Goal: Task Accomplishment & Management: Manage account settings

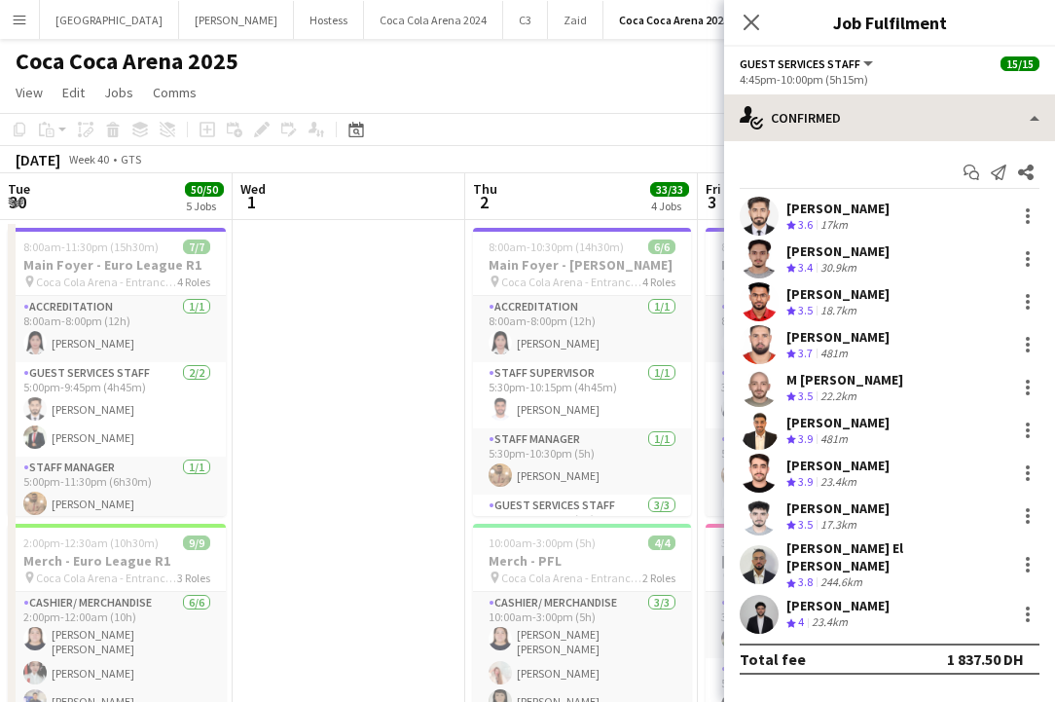
scroll to position [0, 830]
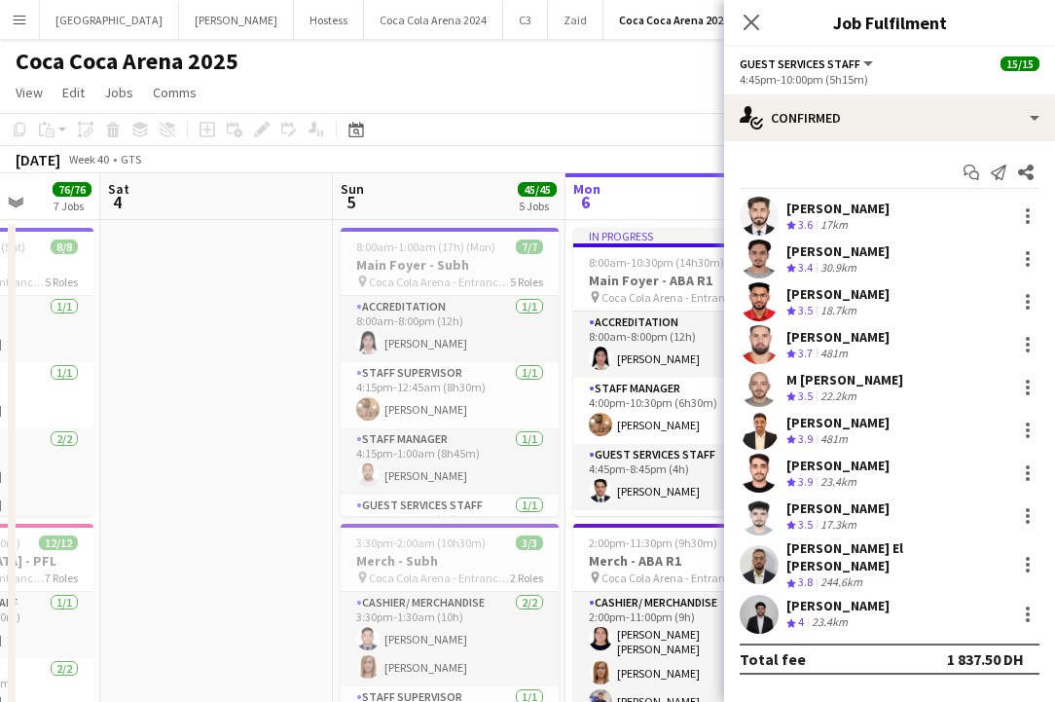
click at [757, 606] on app-user-avatar at bounding box center [758, 613] width 39 height 39
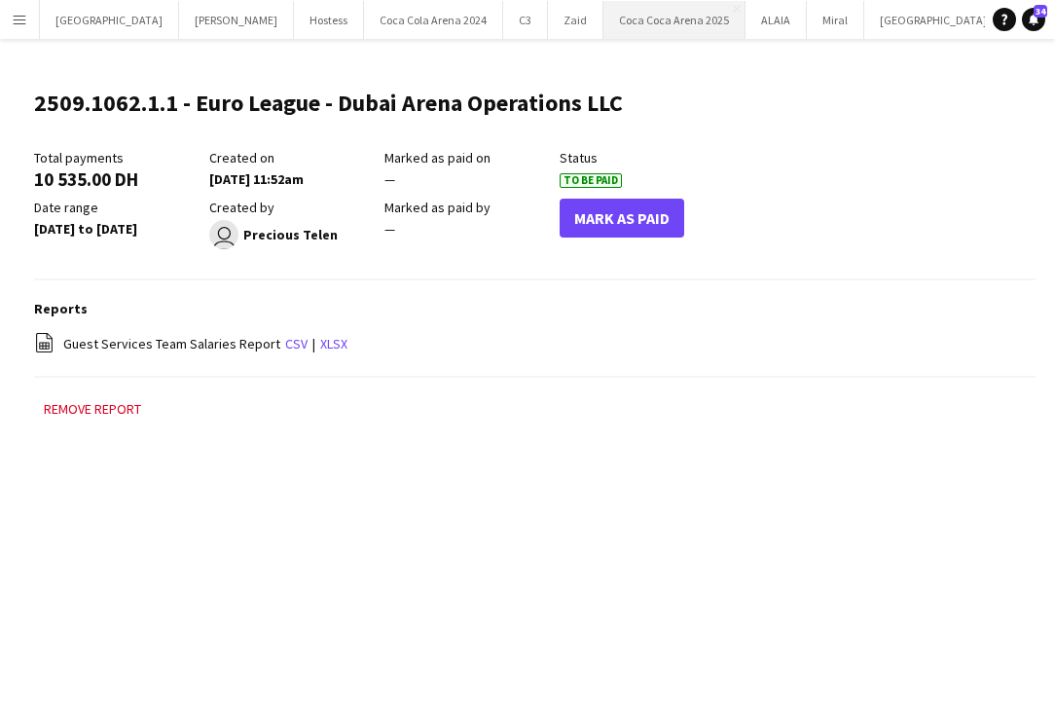
click at [603, 17] on button "Coca Coca Arena 2025 Close" at bounding box center [674, 20] width 142 height 38
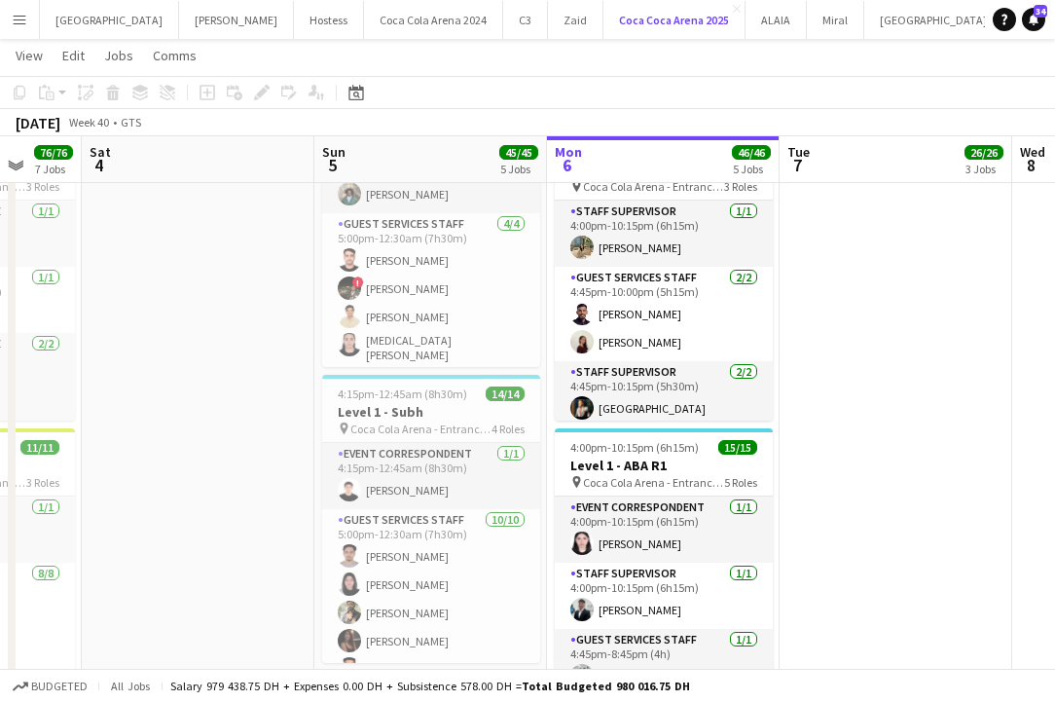
scroll to position [0, 862]
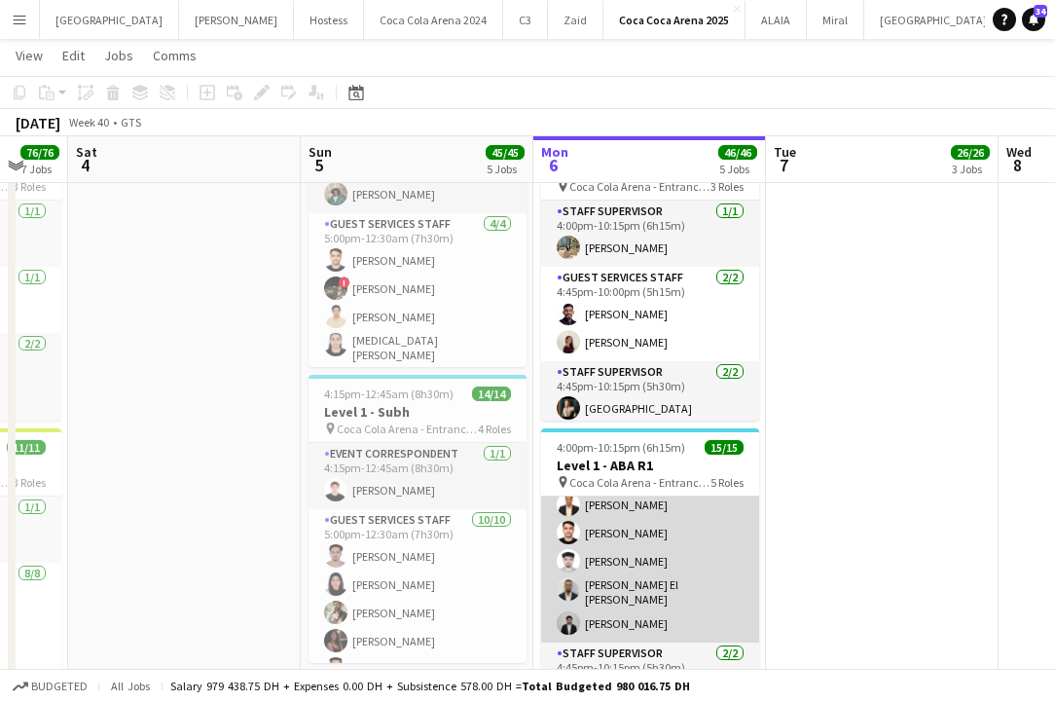
click at [654, 610] on app-card-role "Guest Services Staff 10/10 4:45pm-10:00pm (5h15m) Sudarshan Krishna Ahmed Qasim…" at bounding box center [650, 479] width 218 height 326
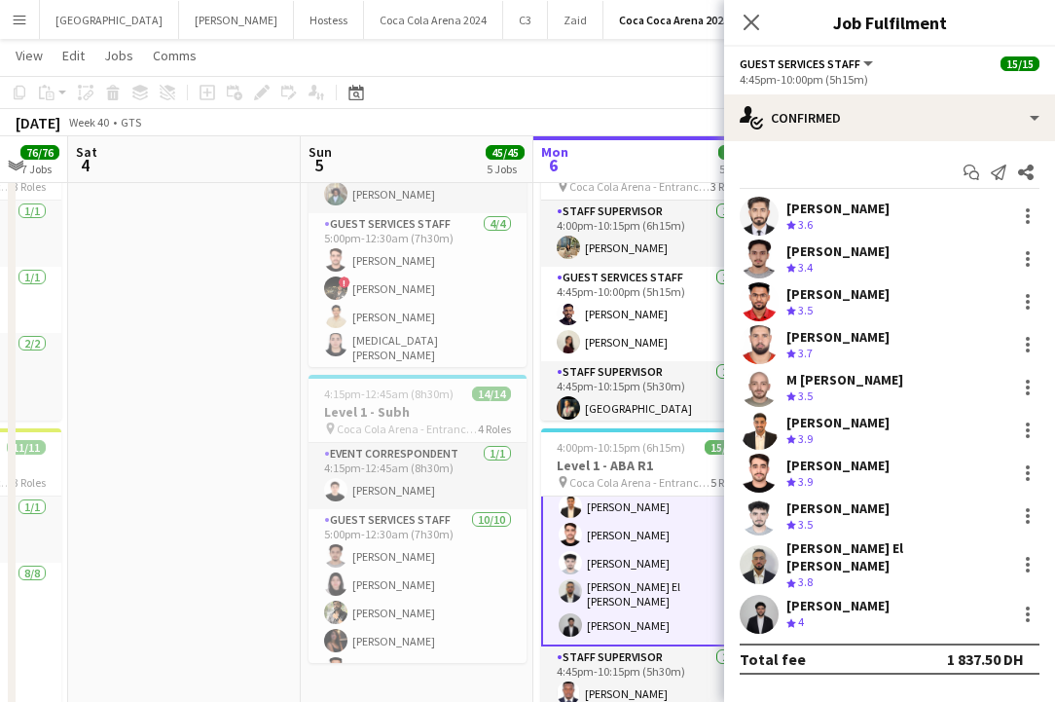
scroll to position [380, 0]
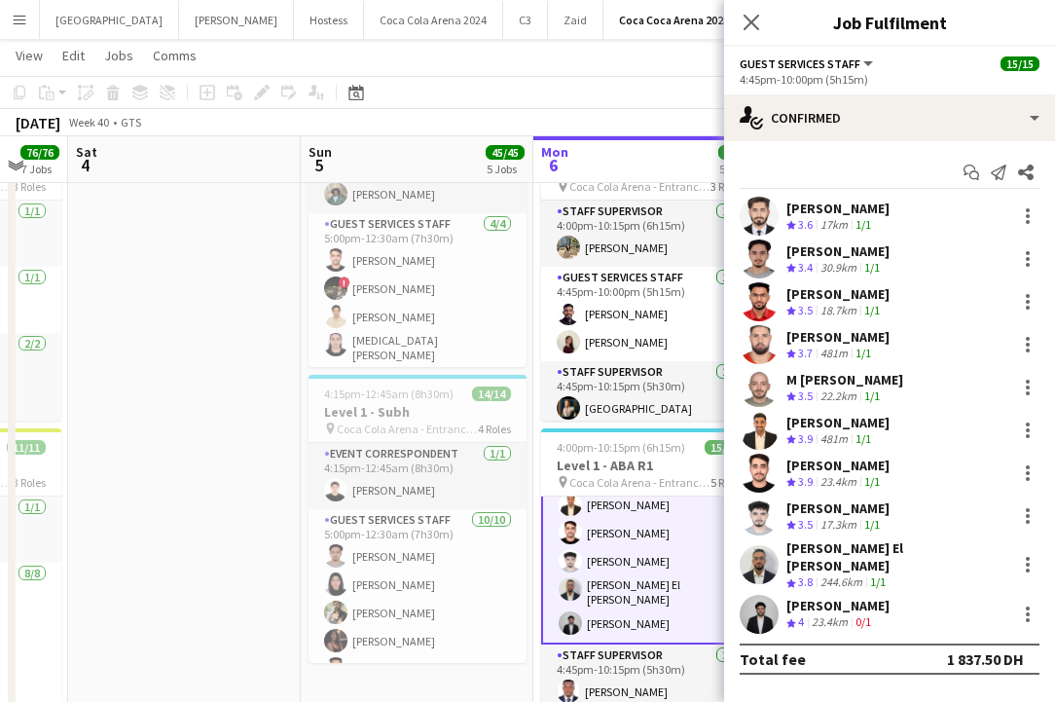
click at [769, 595] on app-user-avatar at bounding box center [758, 613] width 39 height 39
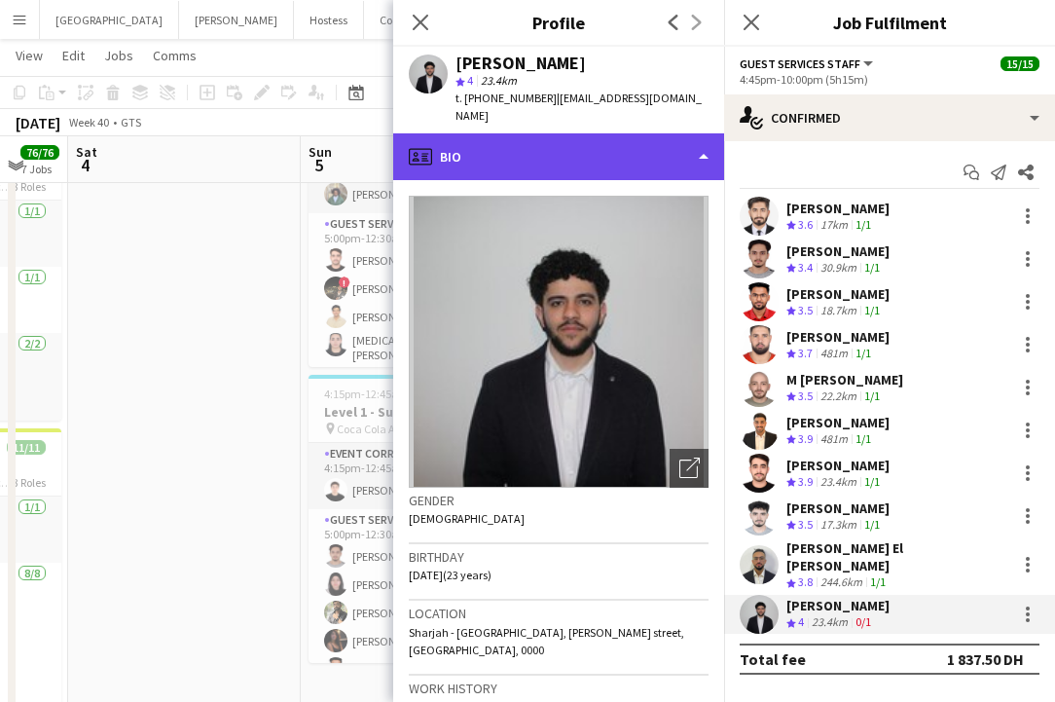
click at [523, 133] on div "profile Bio" at bounding box center [558, 156] width 331 height 47
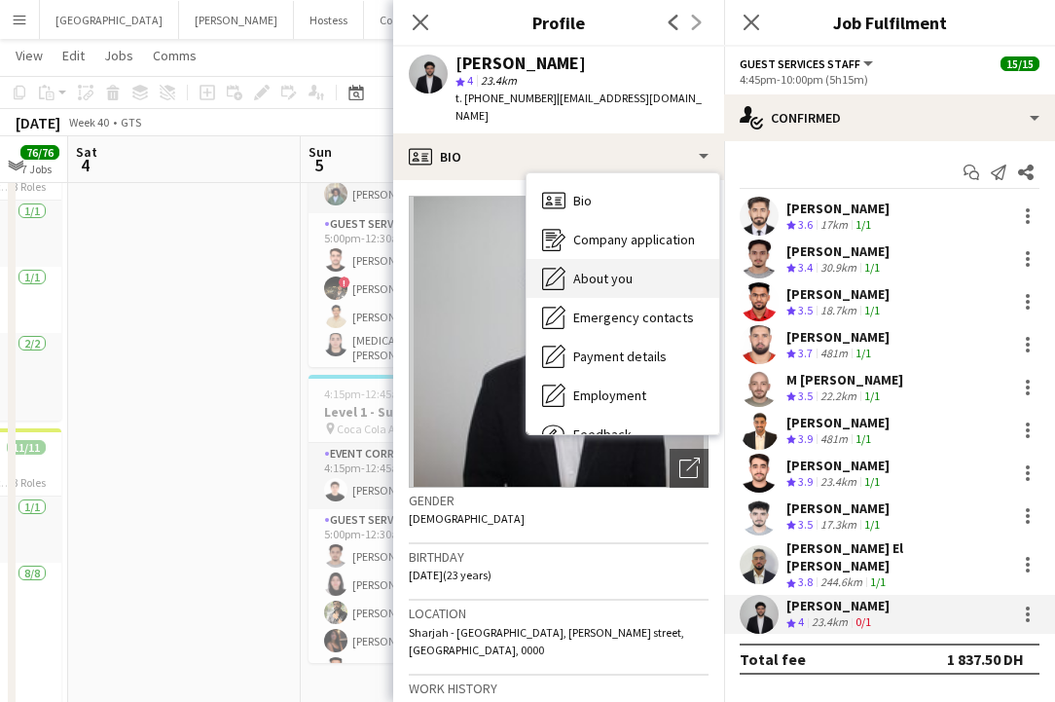
click at [619, 259] on div "About you About you" at bounding box center [622, 278] width 193 height 39
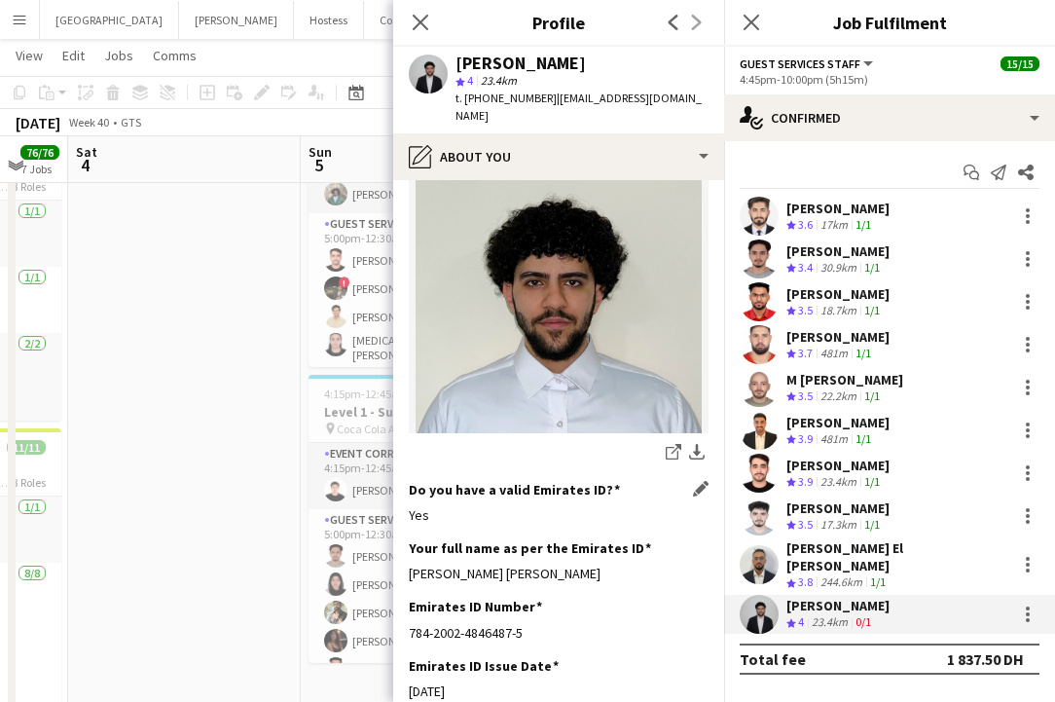
scroll to position [405, 0]
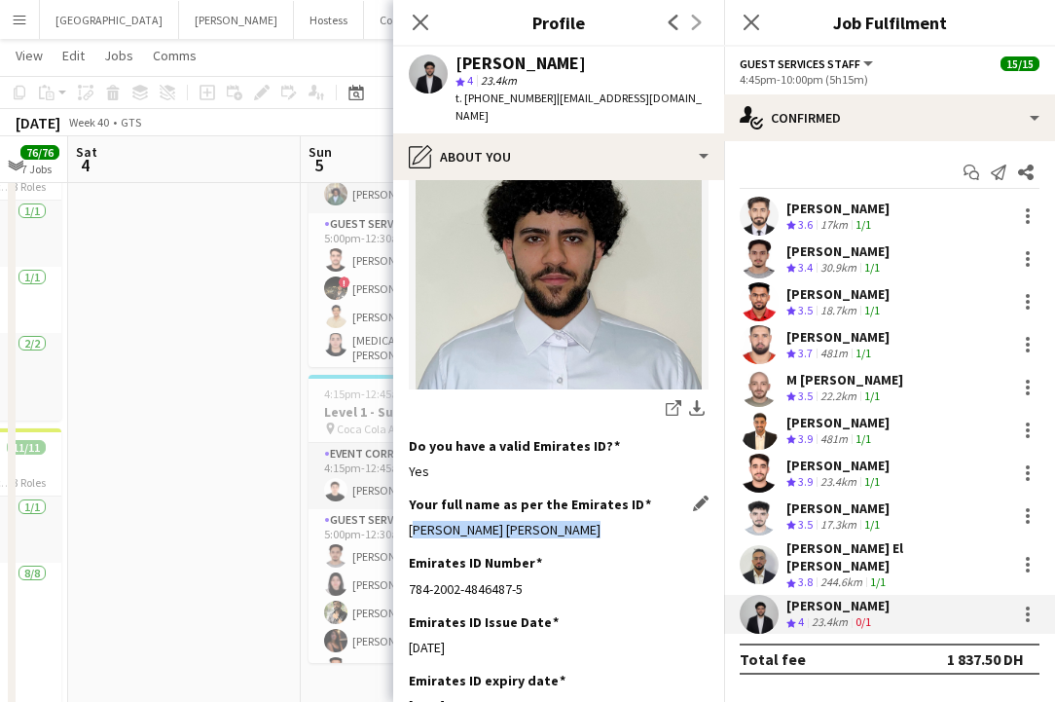
drag, startPoint x: 401, startPoint y: 510, endPoint x: 611, endPoint y: 513, distance: 210.2
click at [611, 513] on app-section-data-types "Bio Edit this field Looking forward to gain experience by seeking for opportuni…" at bounding box center [558, 441] width 331 height 522
copy div "Muhammad Anas Mounes Swady"
click at [422, 22] on icon "Close pop-in" at bounding box center [420, 22] width 18 height 18
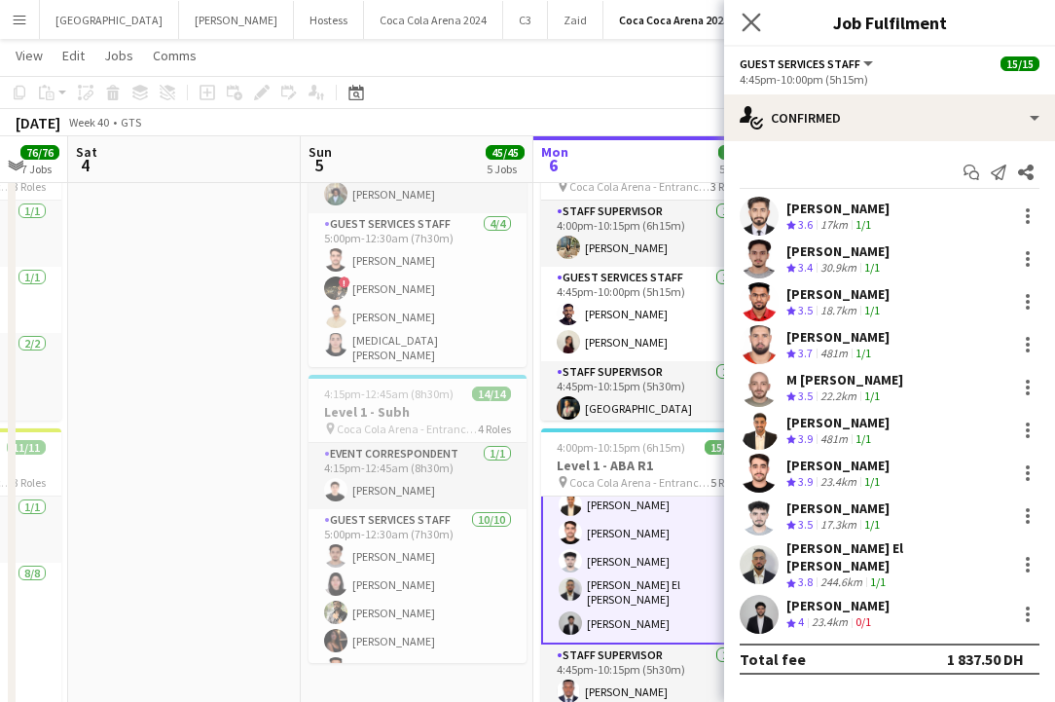
click at [741, 30] on icon "Close pop-in" at bounding box center [750, 22] width 18 height 18
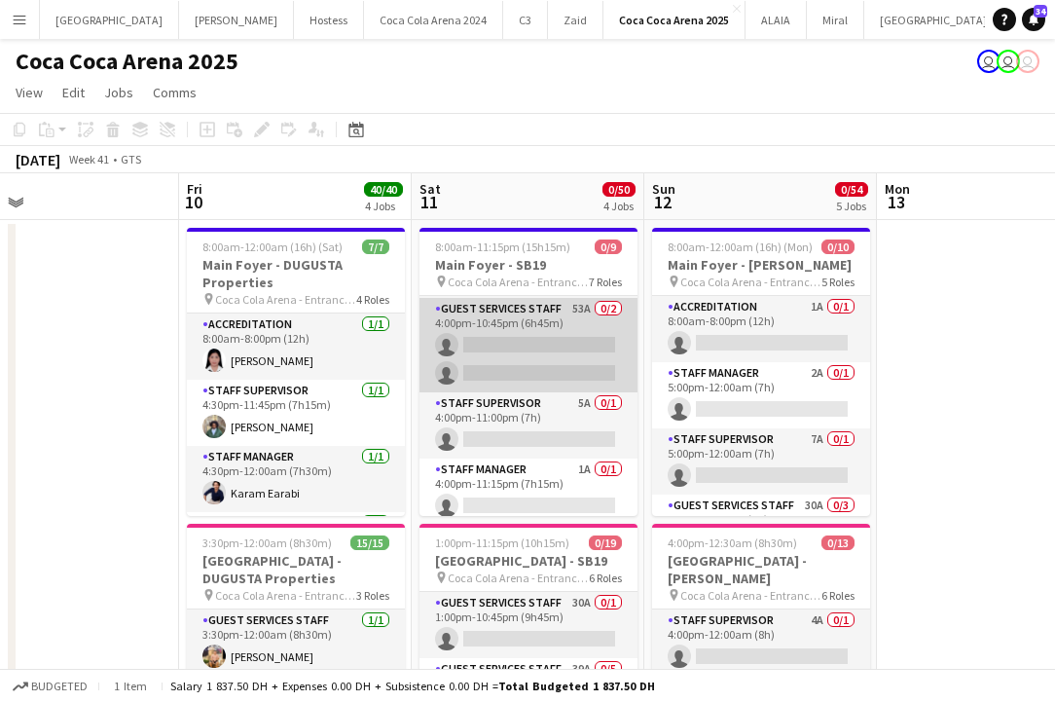
scroll to position [0, 0]
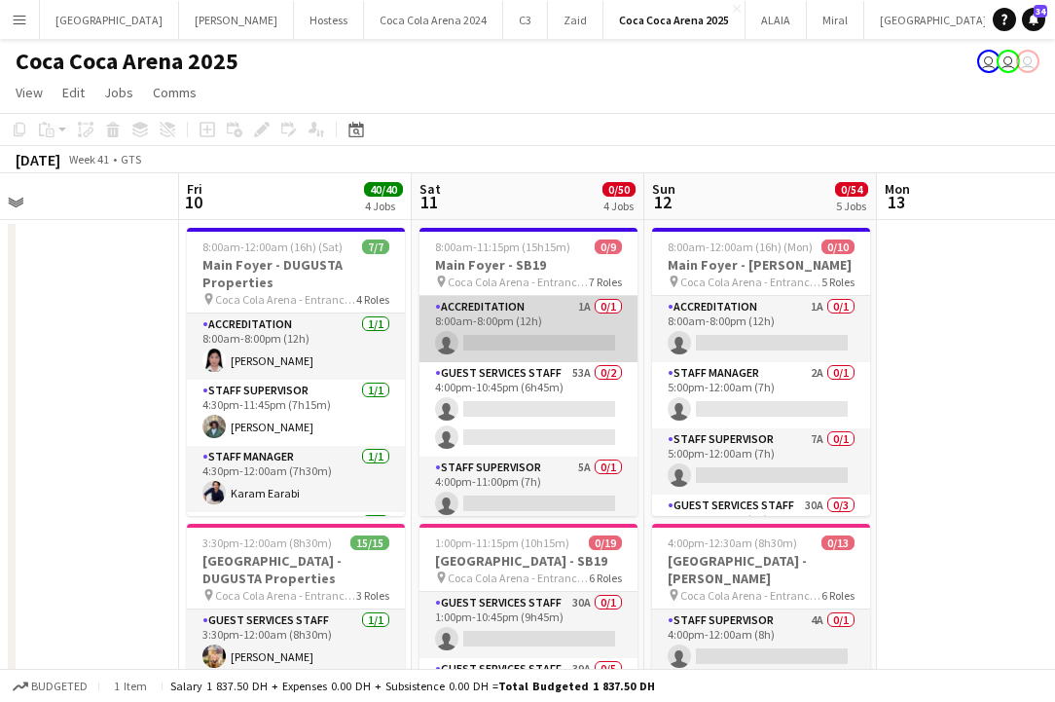
click at [528, 342] on app-card-role "Accreditation 1A 0/1 8:00am-8:00pm (12h) single-neutral-actions" at bounding box center [528, 329] width 218 height 66
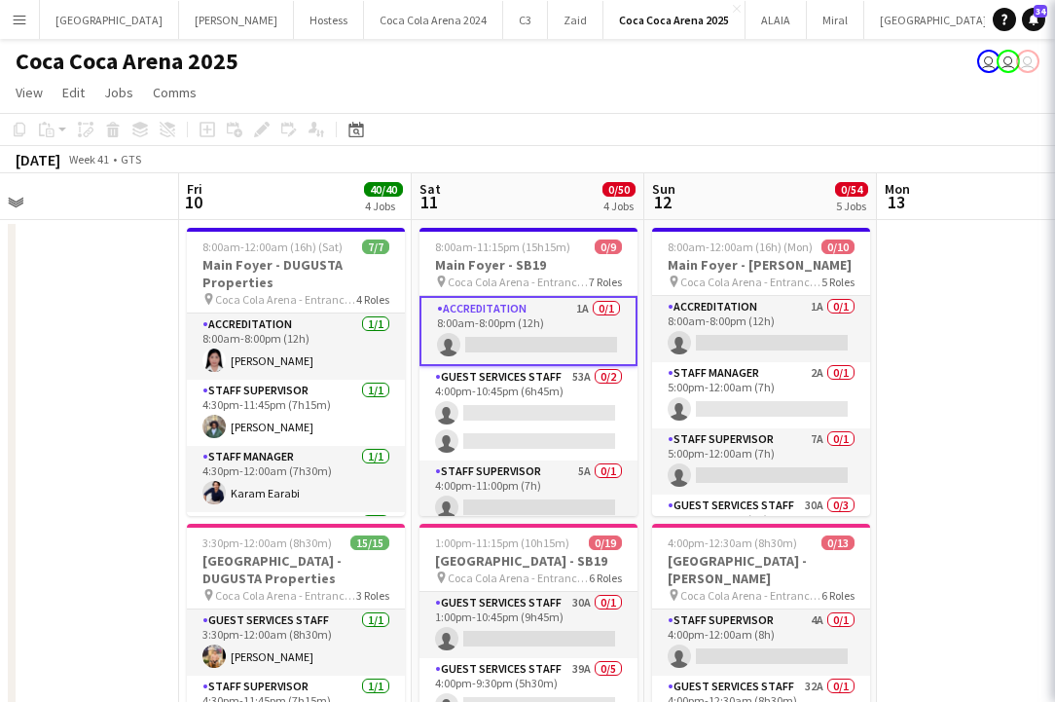
scroll to position [393, 0]
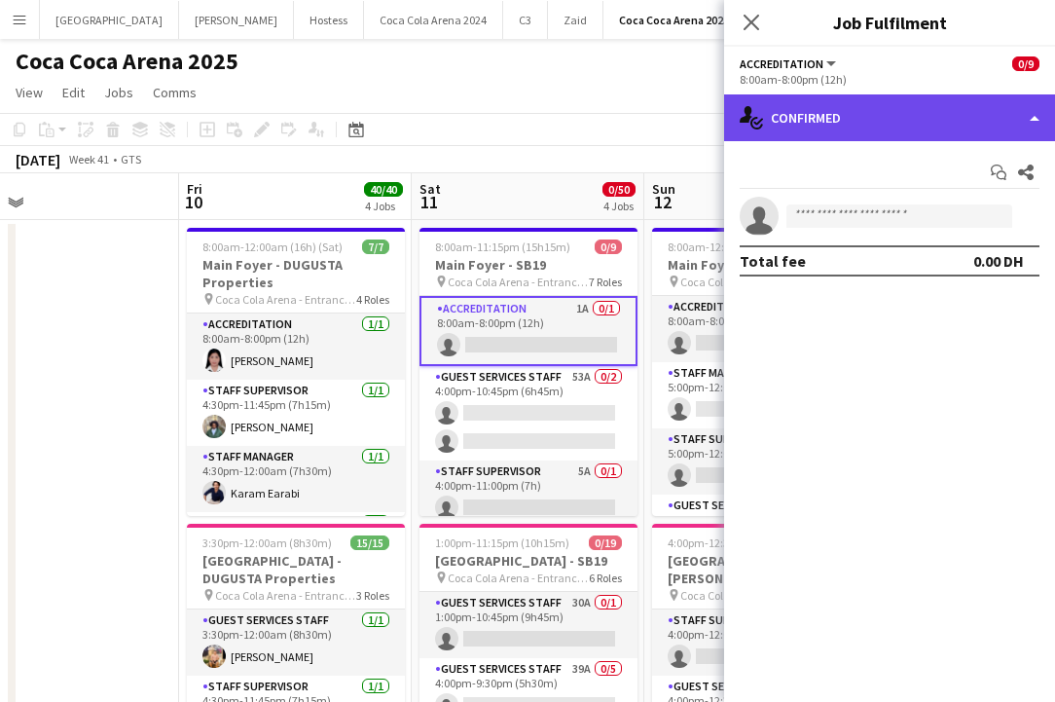
click at [936, 105] on div "single-neutral-actions-check-2 Confirmed" at bounding box center [889, 117] width 331 height 47
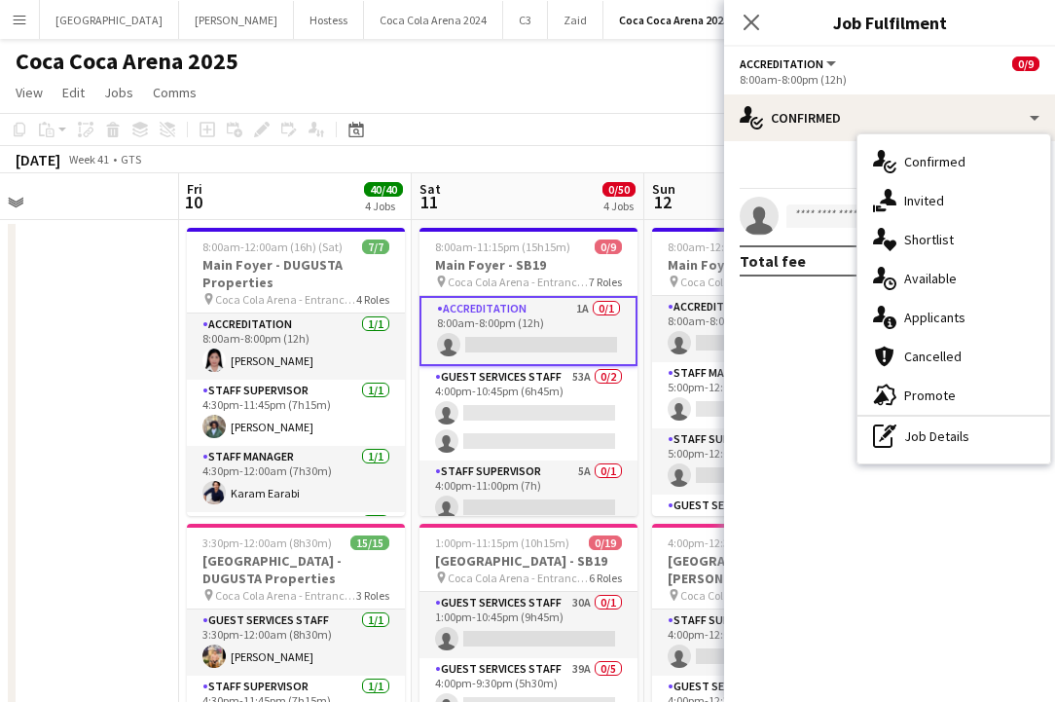
click at [484, 153] on div "October 2025 Week 41 • GTS" at bounding box center [527, 159] width 1055 height 27
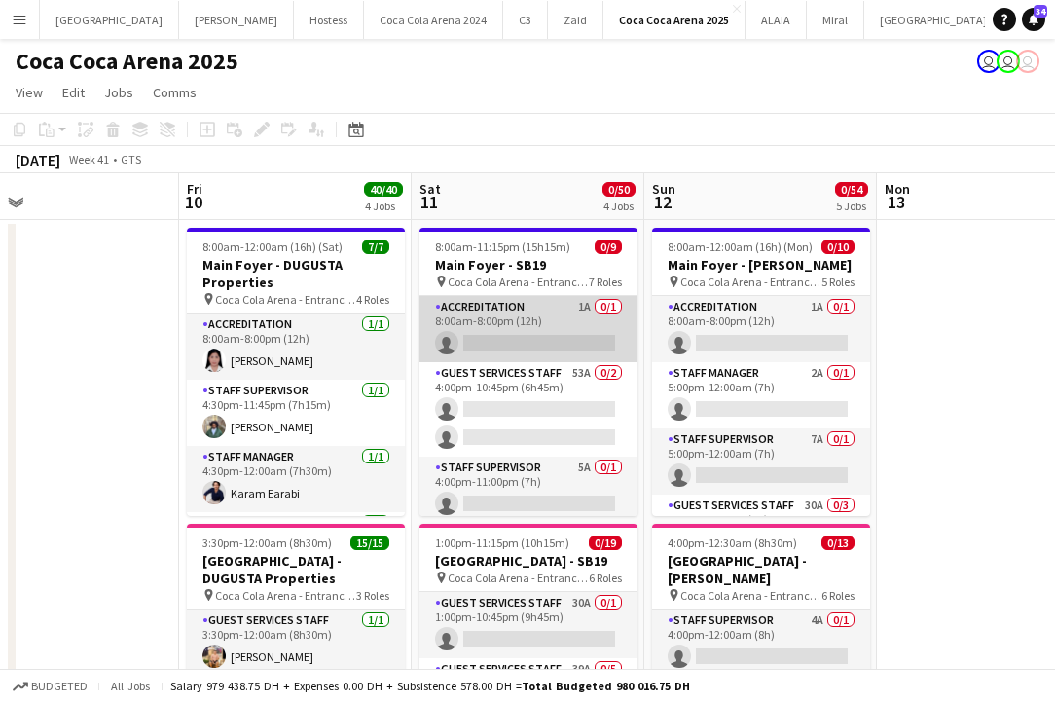
click at [543, 327] on app-card-role "Accreditation 1A 0/1 8:00am-8:00pm (12h) single-neutral-actions" at bounding box center [528, 329] width 218 height 66
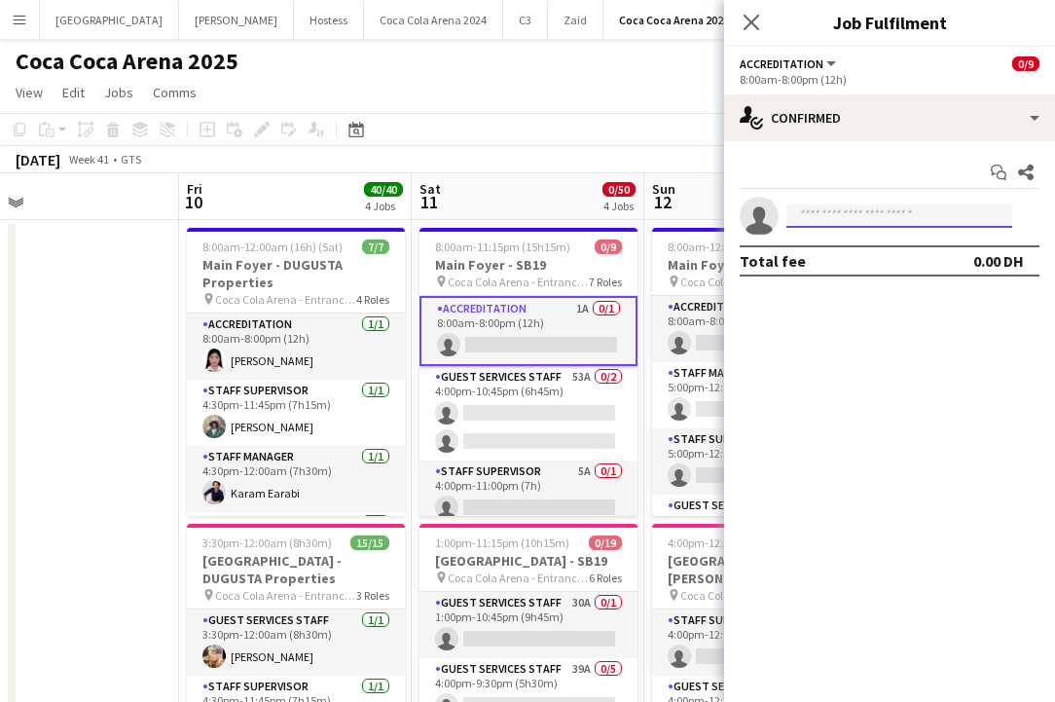
click at [903, 214] on input at bounding box center [899, 215] width 226 height 23
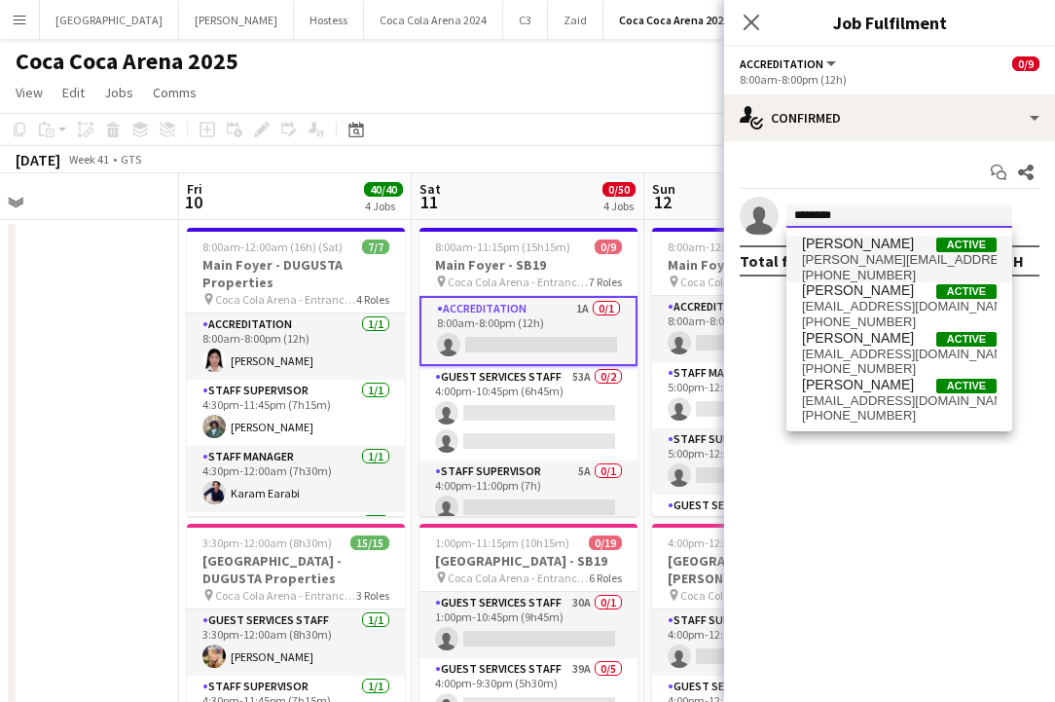
type input "********"
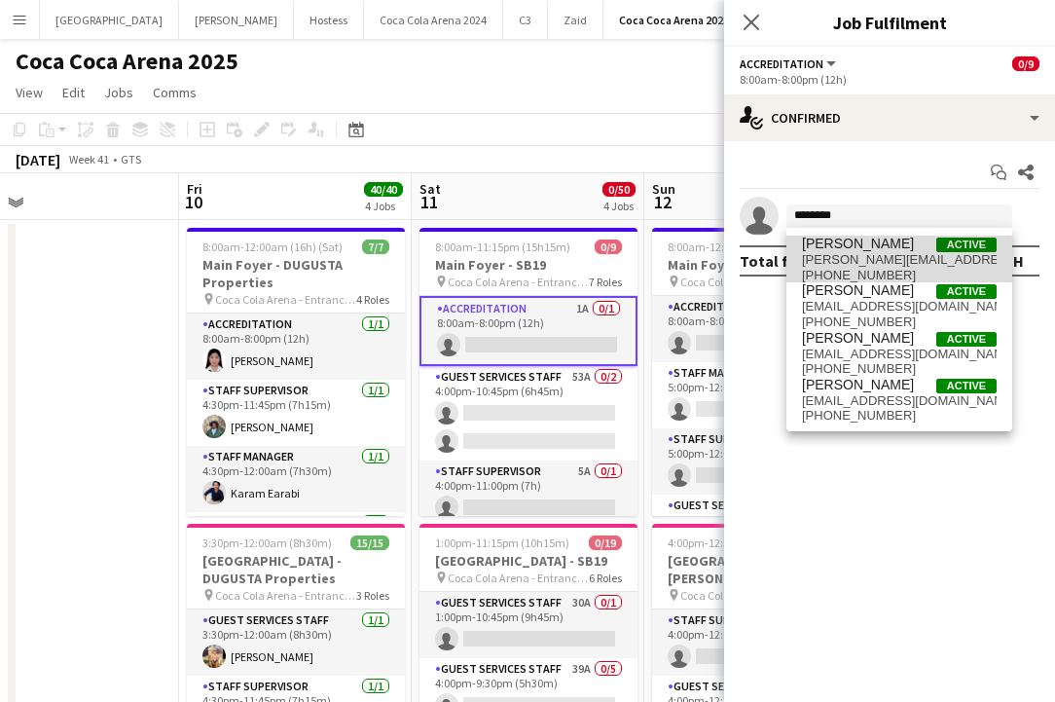
click at [875, 266] on span "michellemarie.garcia@yahoo.com" at bounding box center [899, 260] width 195 height 16
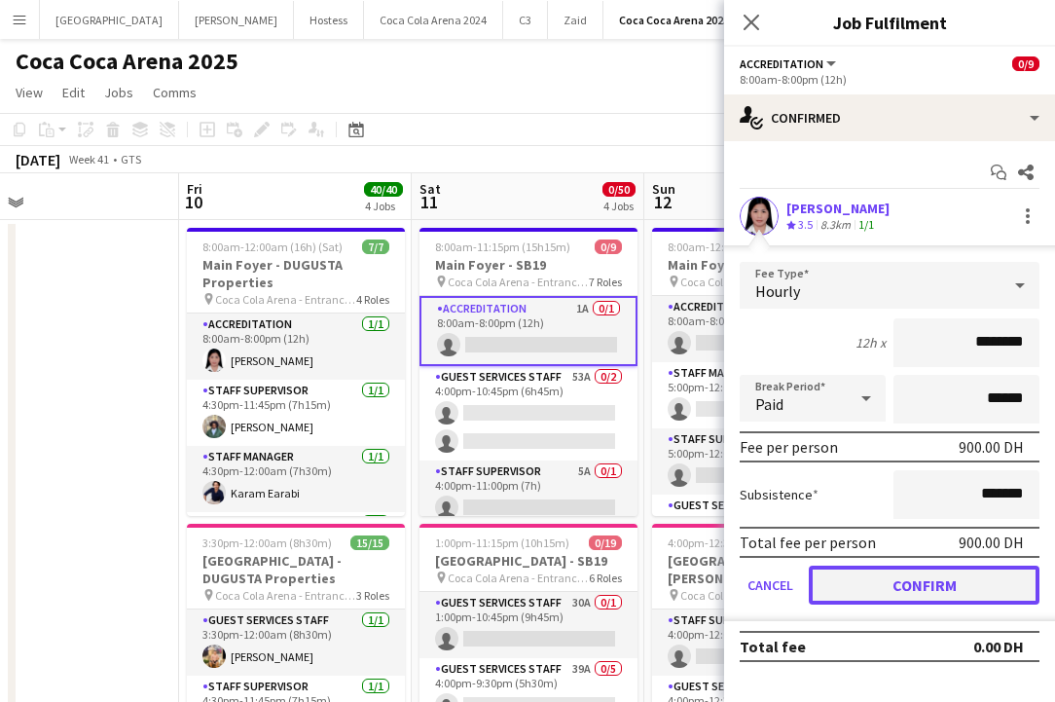
click at [874, 589] on button "Confirm" at bounding box center [924, 584] width 231 height 39
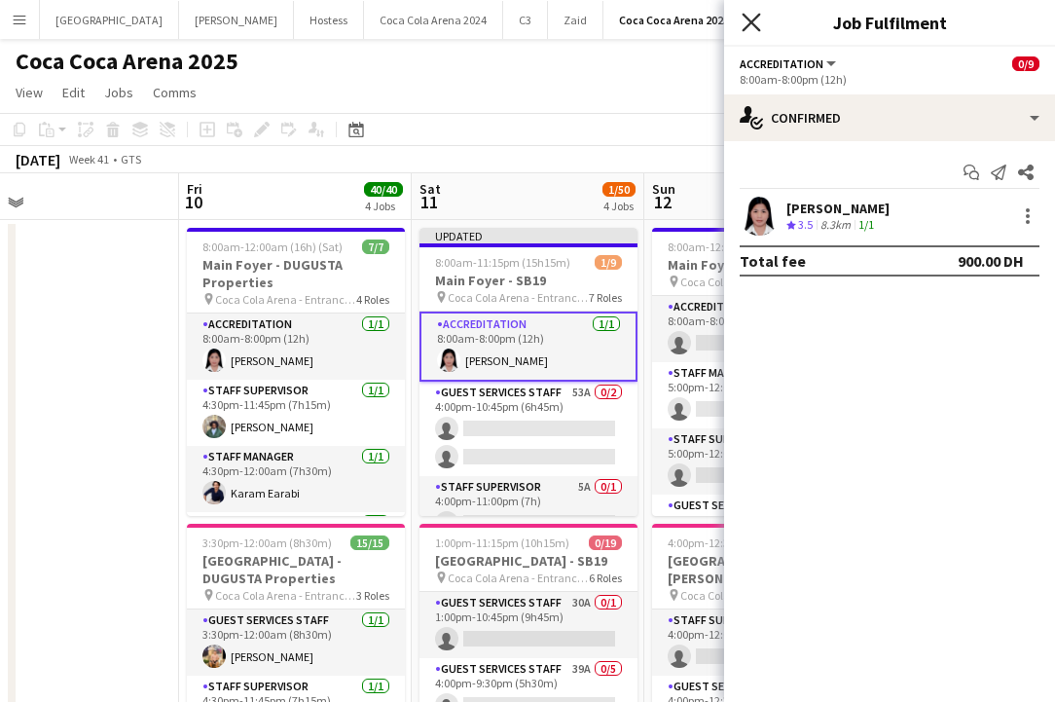
click at [751, 25] on icon "Close pop-in" at bounding box center [750, 22] width 18 height 18
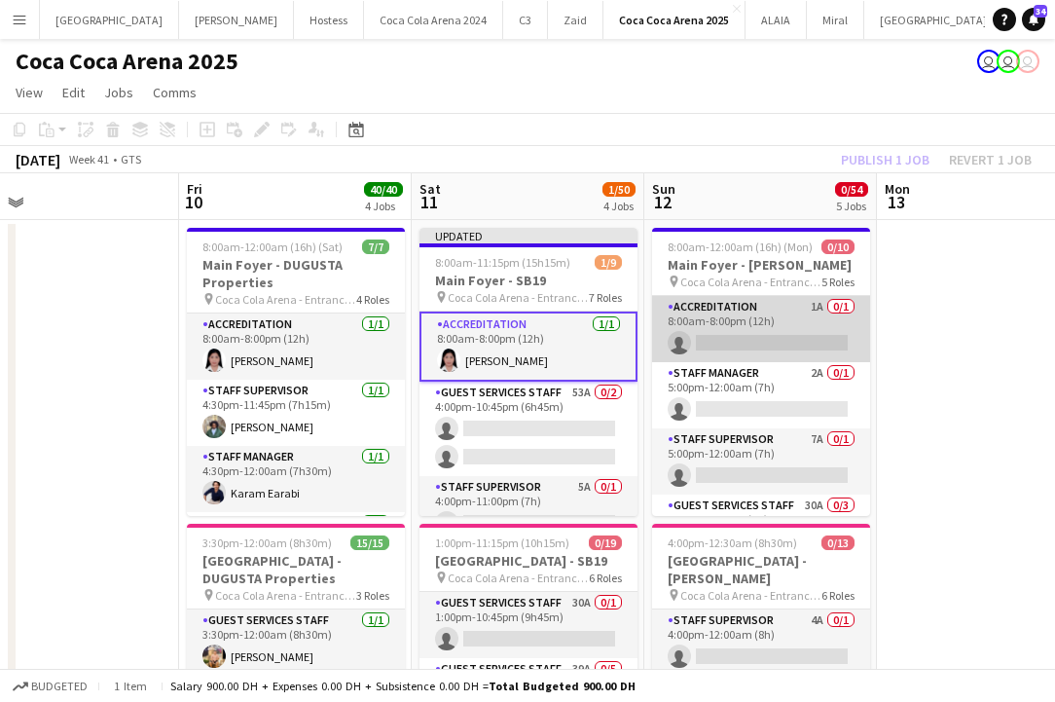
click at [749, 324] on app-card-role "Accreditation 1A 0/1 8:00am-8:00pm (12h) single-neutral-actions" at bounding box center [761, 329] width 218 height 66
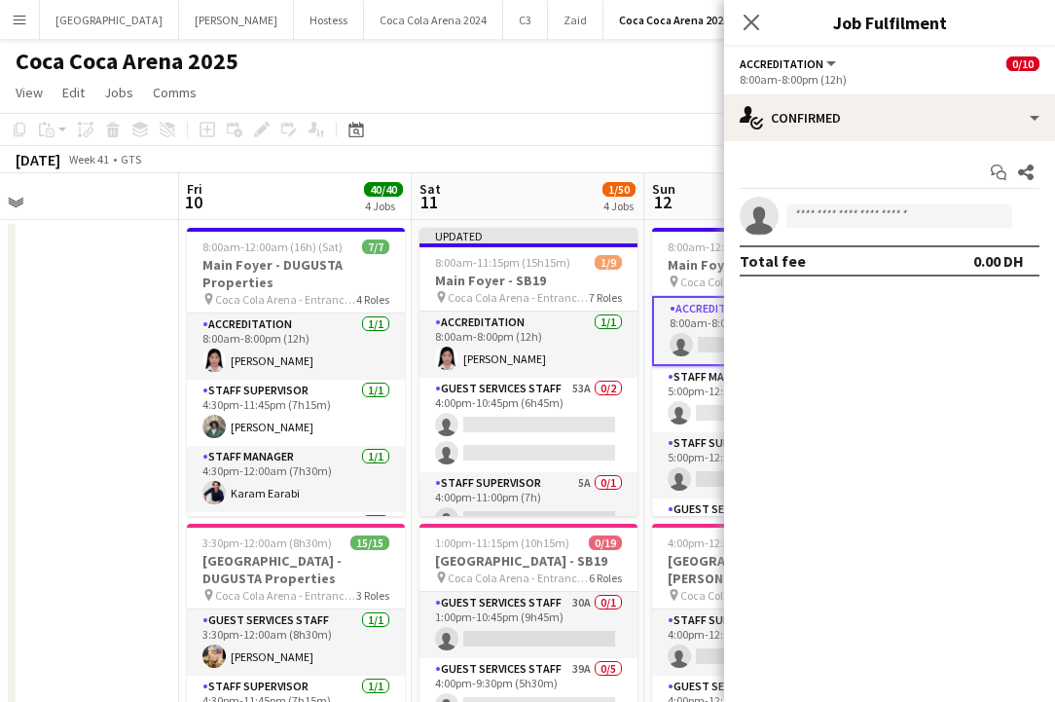
click at [908, 230] on app-invite-slot "single-neutral-actions" at bounding box center [889, 216] width 331 height 39
click at [897, 216] on input at bounding box center [899, 215] width 226 height 23
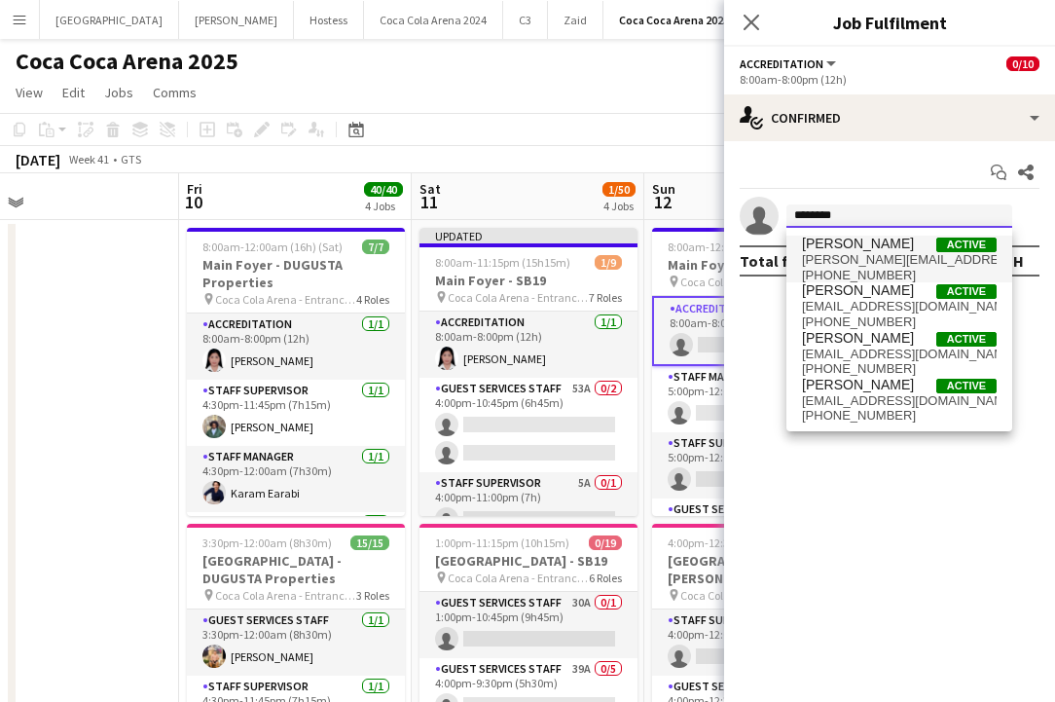
type input "********"
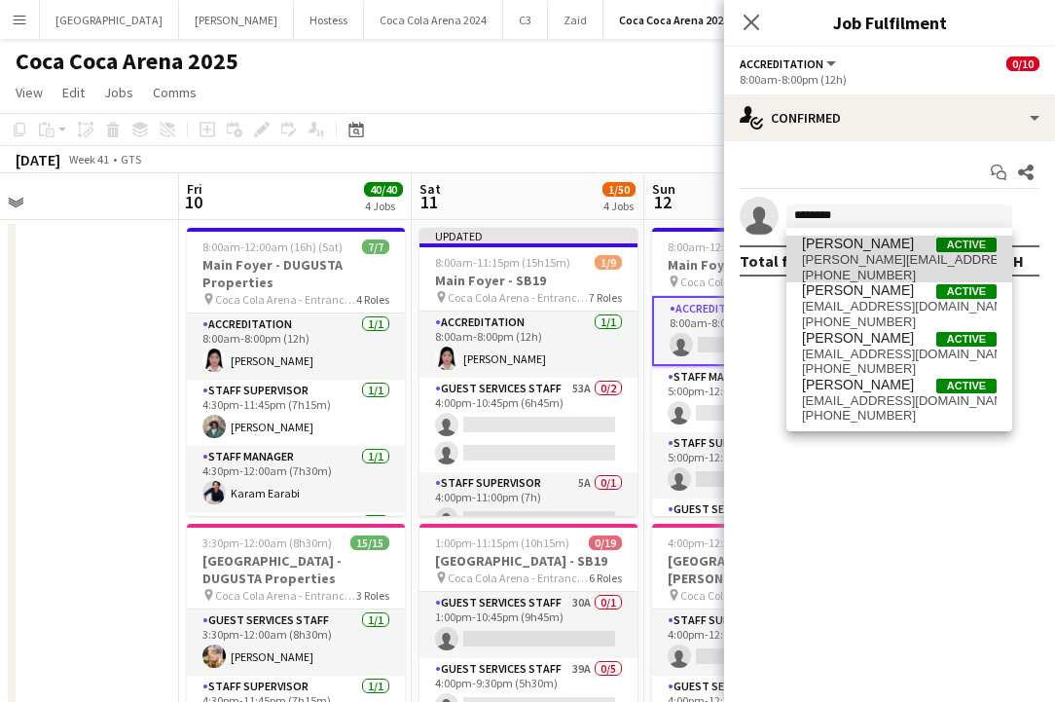
click at [907, 252] on span "michellemarie.garcia@yahoo.com" at bounding box center [899, 260] width 195 height 16
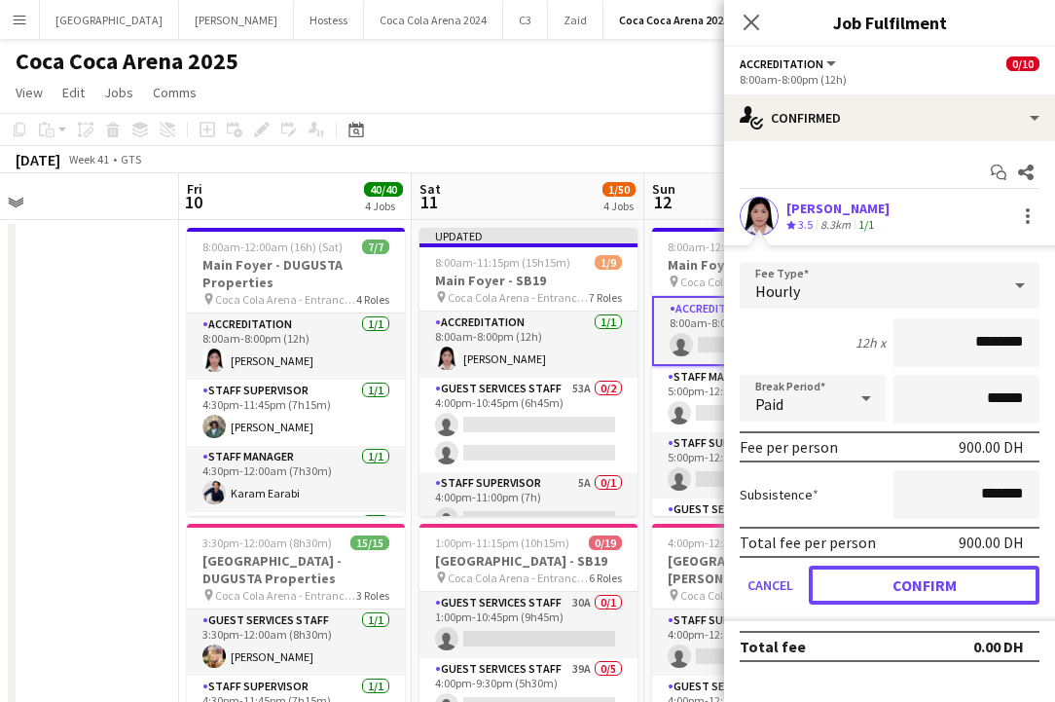
click at [889, 594] on button "Confirm" at bounding box center [924, 584] width 231 height 39
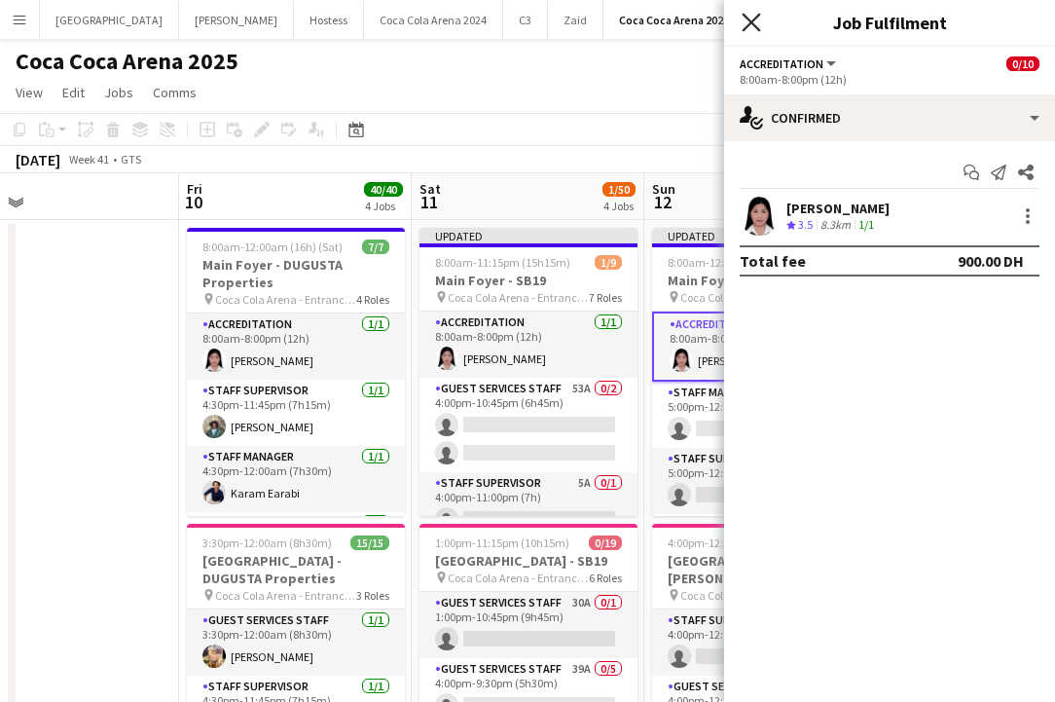
click at [751, 22] on icon at bounding box center [750, 22] width 18 height 18
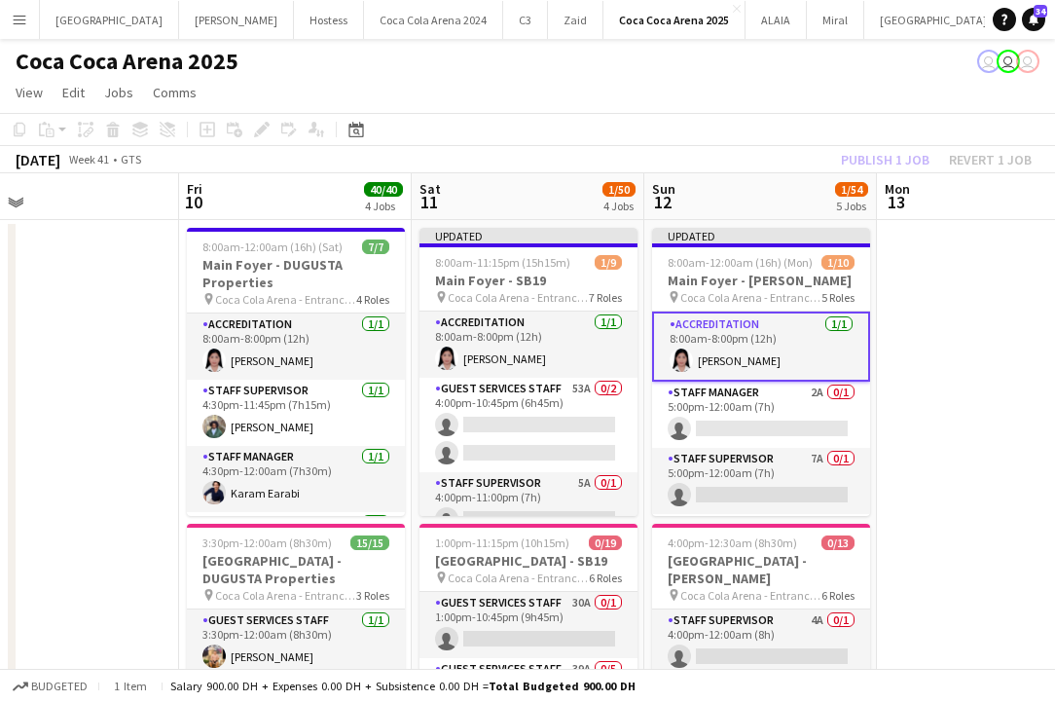
click at [910, 173] on app-board-header-date "Mon 13" at bounding box center [993, 196] width 233 height 47
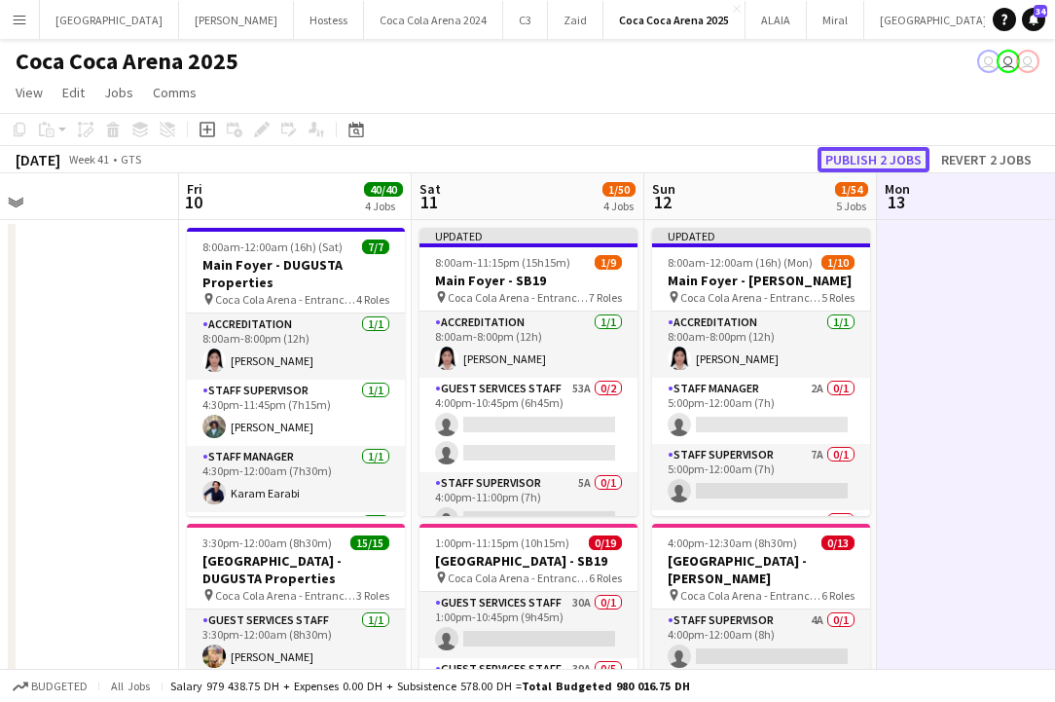
click at [899, 159] on button "Publish 2 jobs" at bounding box center [873, 159] width 112 height 25
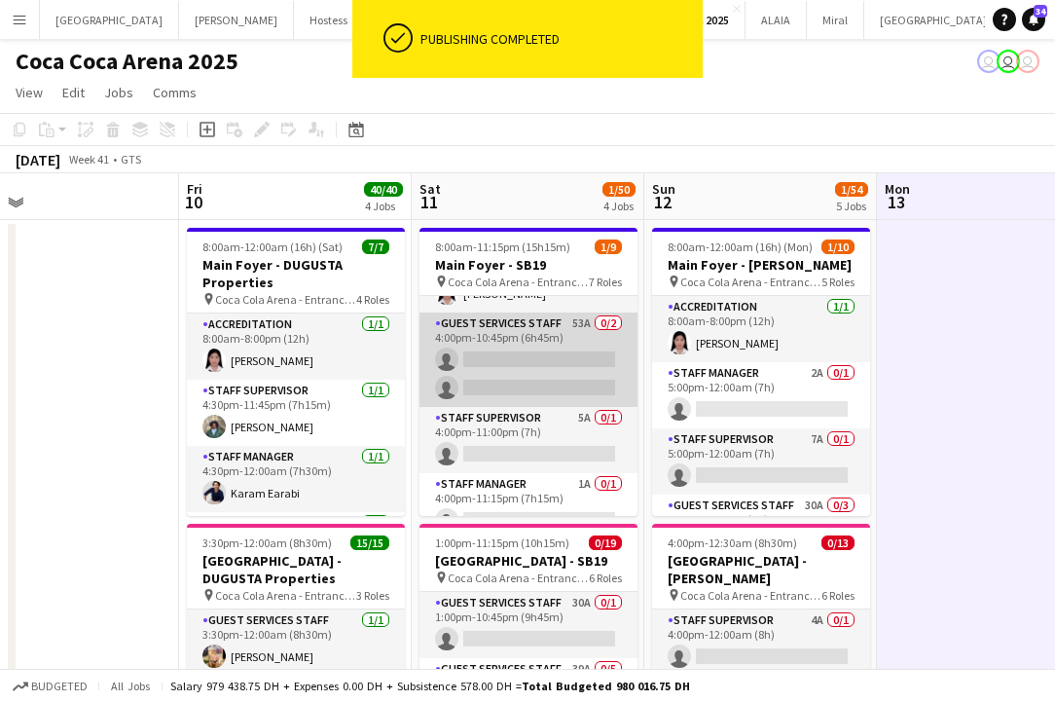
scroll to position [0, 0]
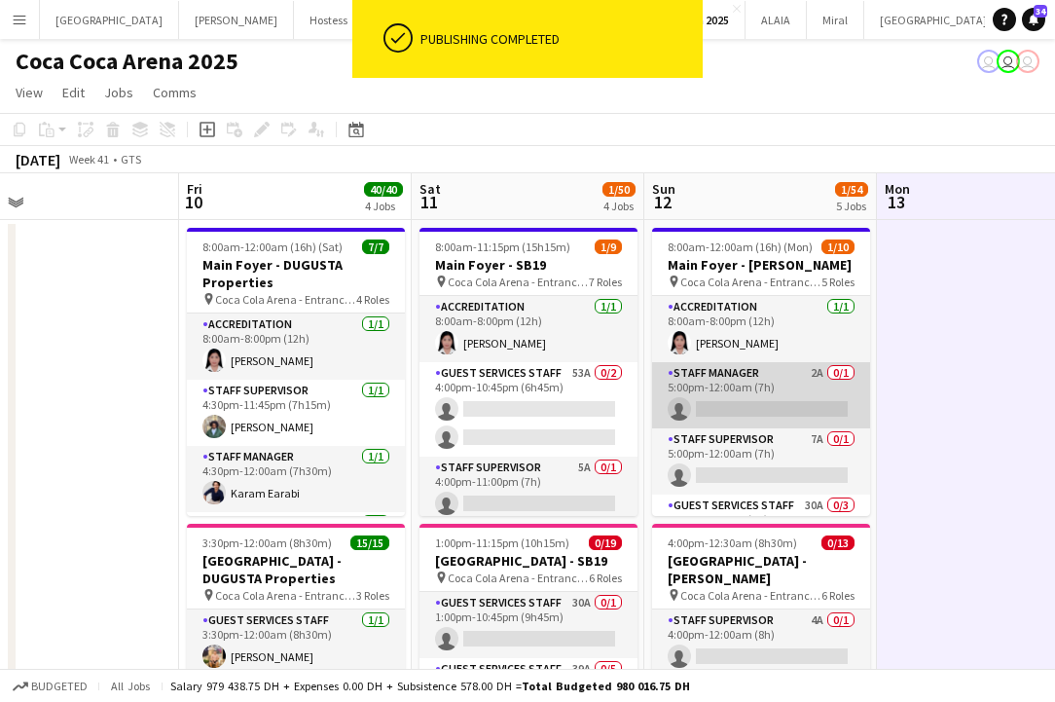
click at [710, 408] on app-card-role "Staff Manager 2A 0/1 5:00pm-12:00am (7h) single-neutral-actions" at bounding box center [761, 395] width 218 height 66
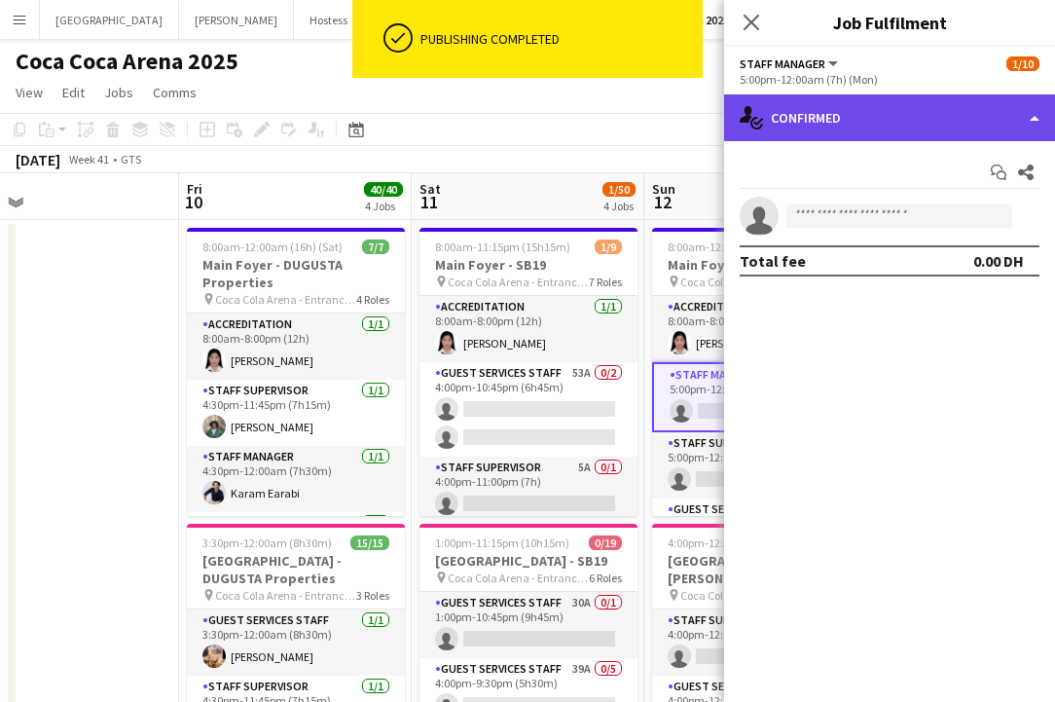
click at [903, 110] on div "single-neutral-actions-check-2 Confirmed" at bounding box center [889, 117] width 331 height 47
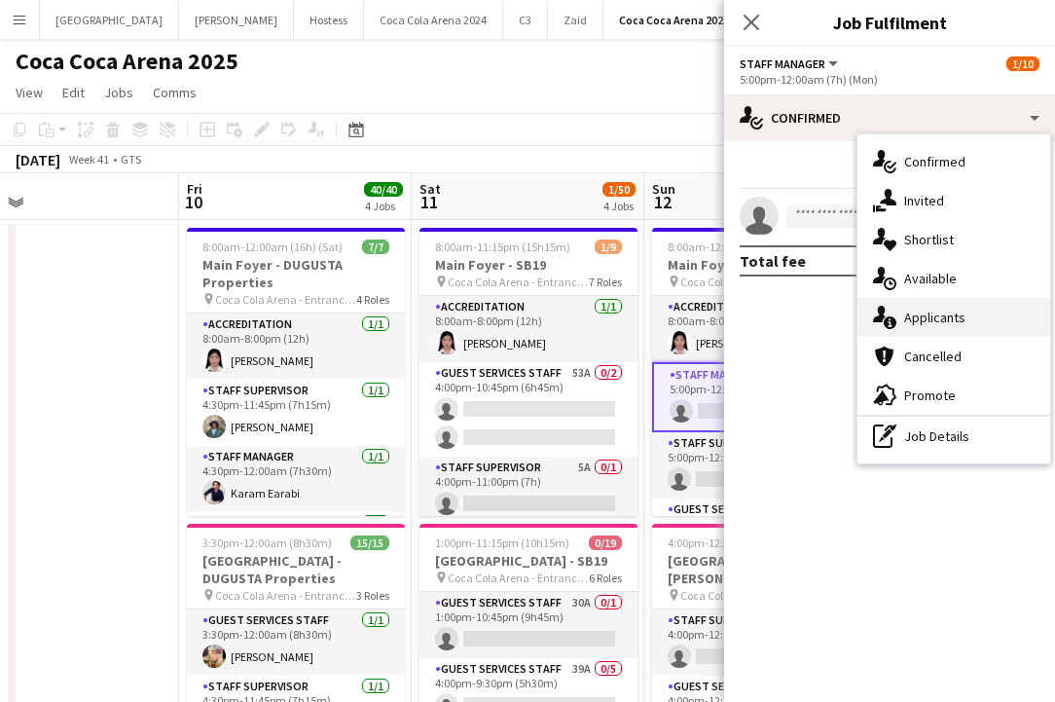
click at [937, 320] on span "Applicants" at bounding box center [934, 317] width 61 height 18
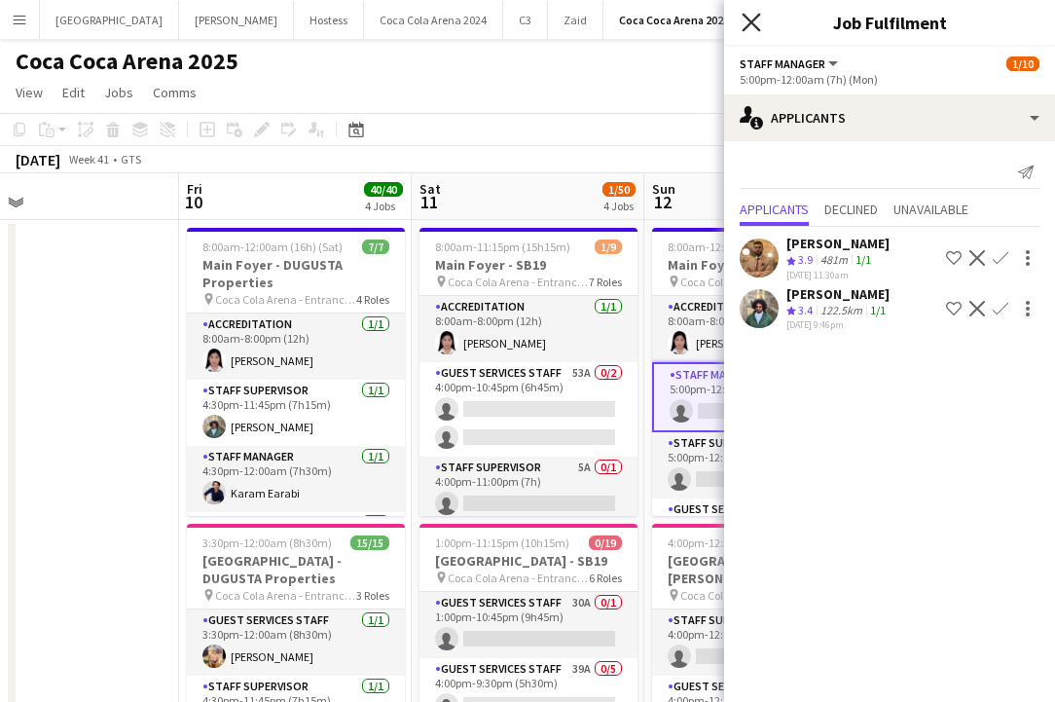
click at [746, 19] on icon at bounding box center [750, 22] width 18 height 18
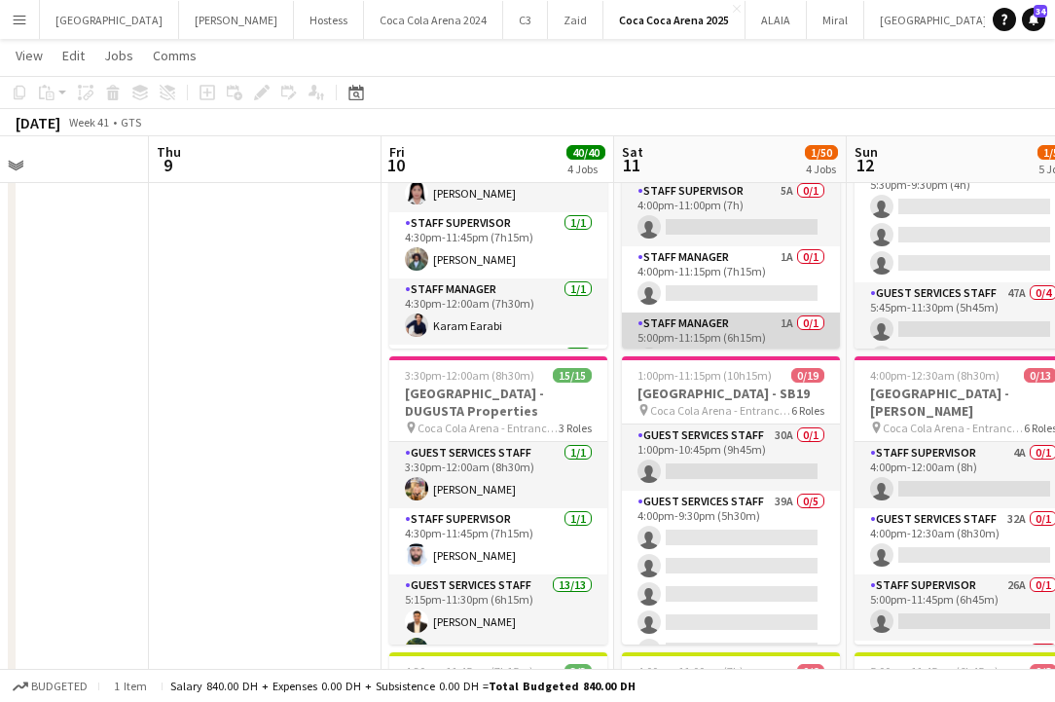
scroll to position [98, 0]
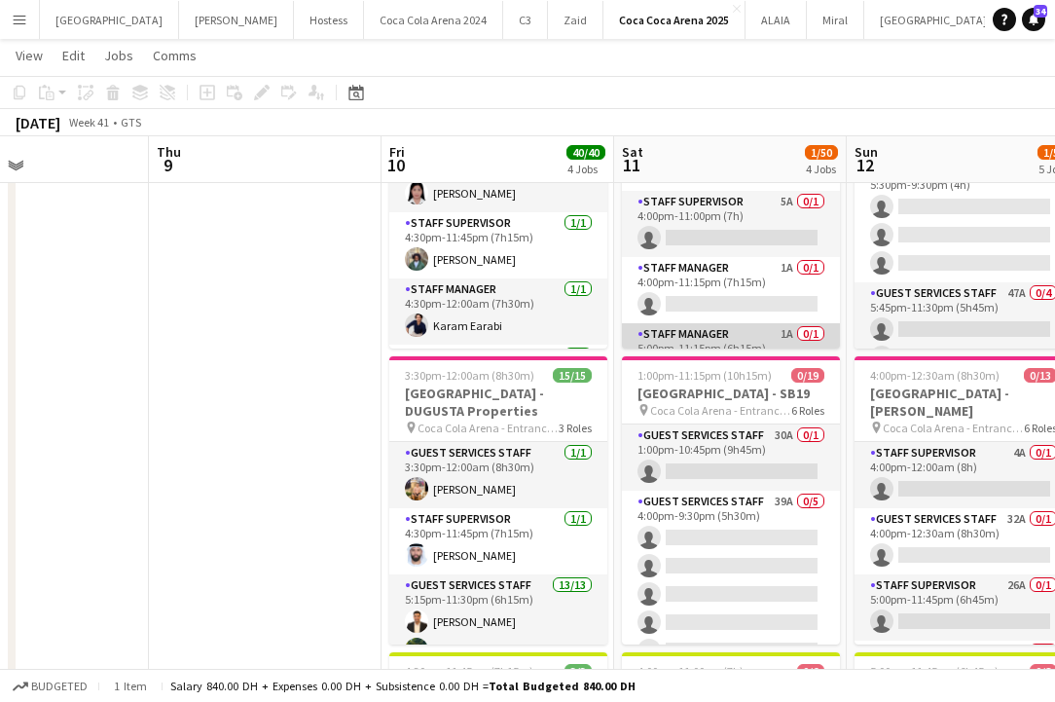
click at [725, 294] on app-card-role "Staff Manager 1A 0/1 4:00pm-11:15pm (7h15m) single-neutral-actions" at bounding box center [731, 290] width 218 height 66
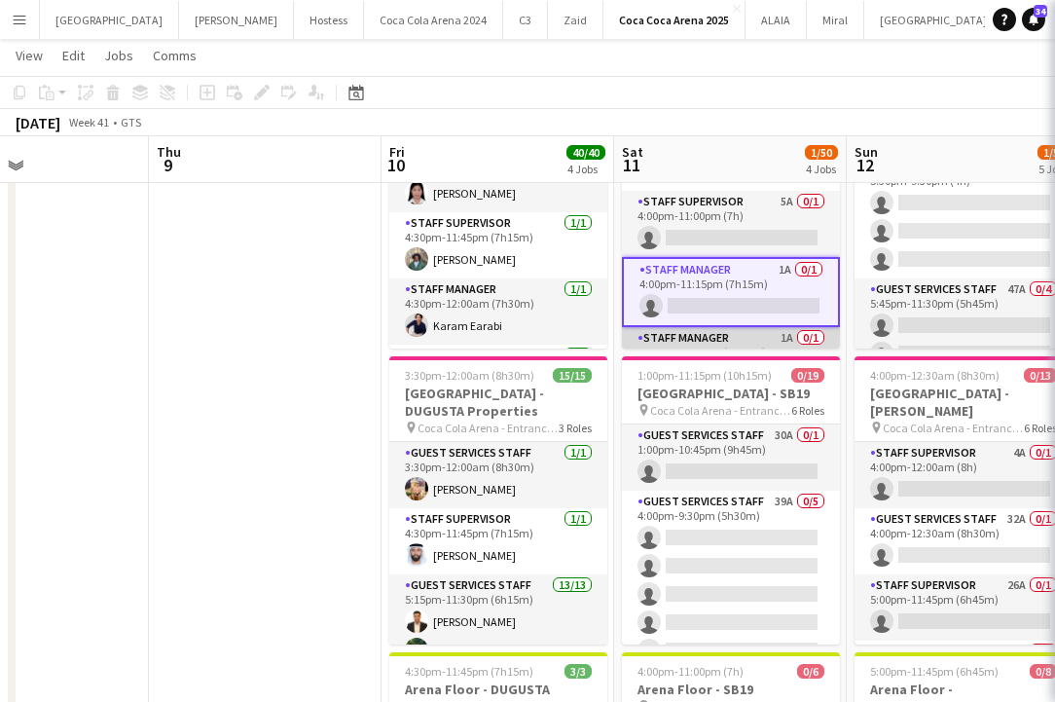
scroll to position [167, 0]
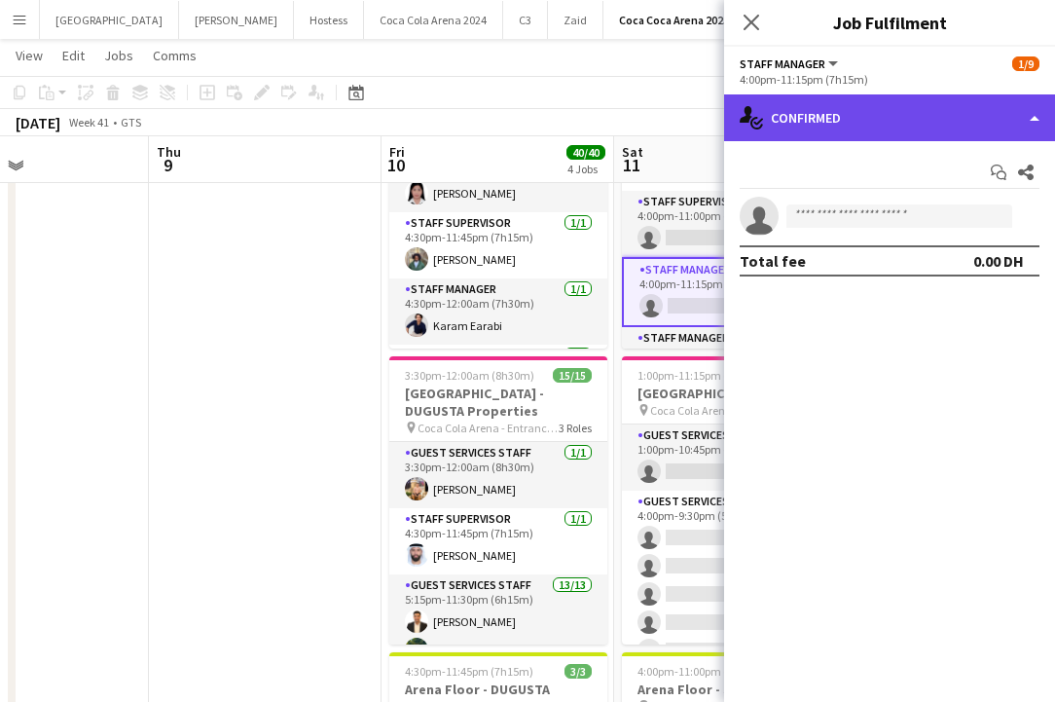
click at [933, 119] on div "single-neutral-actions-check-2 Confirmed" at bounding box center [889, 117] width 331 height 47
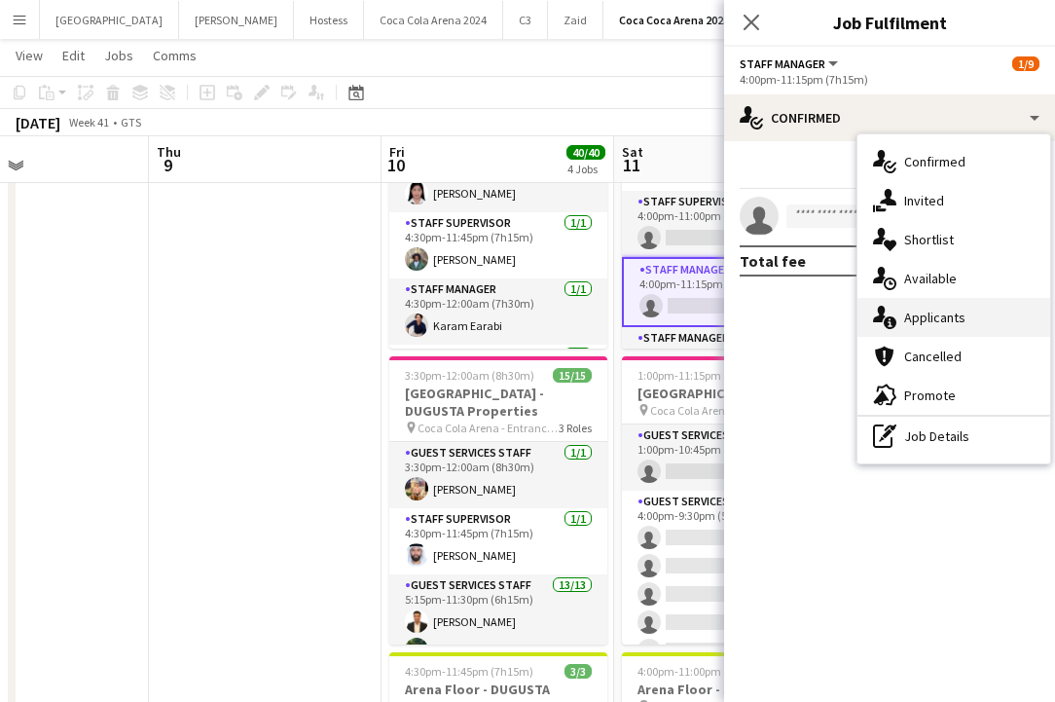
click at [974, 315] on div "single-neutral-actions-information Applicants" at bounding box center [953, 317] width 193 height 39
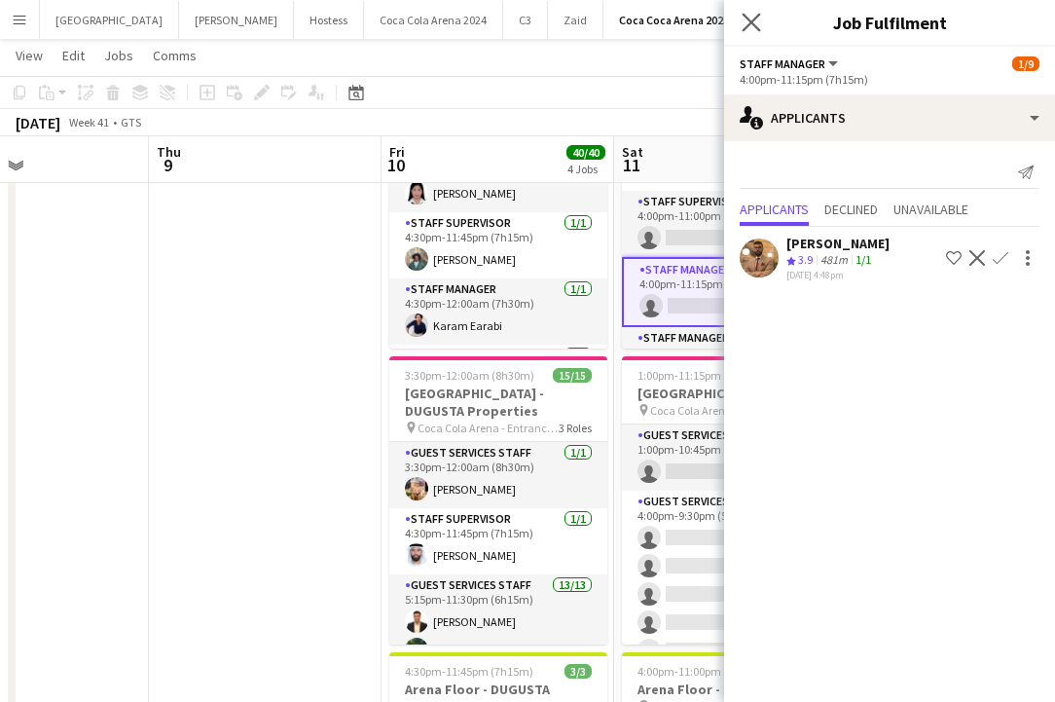
click at [745, 32] on app-icon "Close pop-in" at bounding box center [752, 23] width 28 height 28
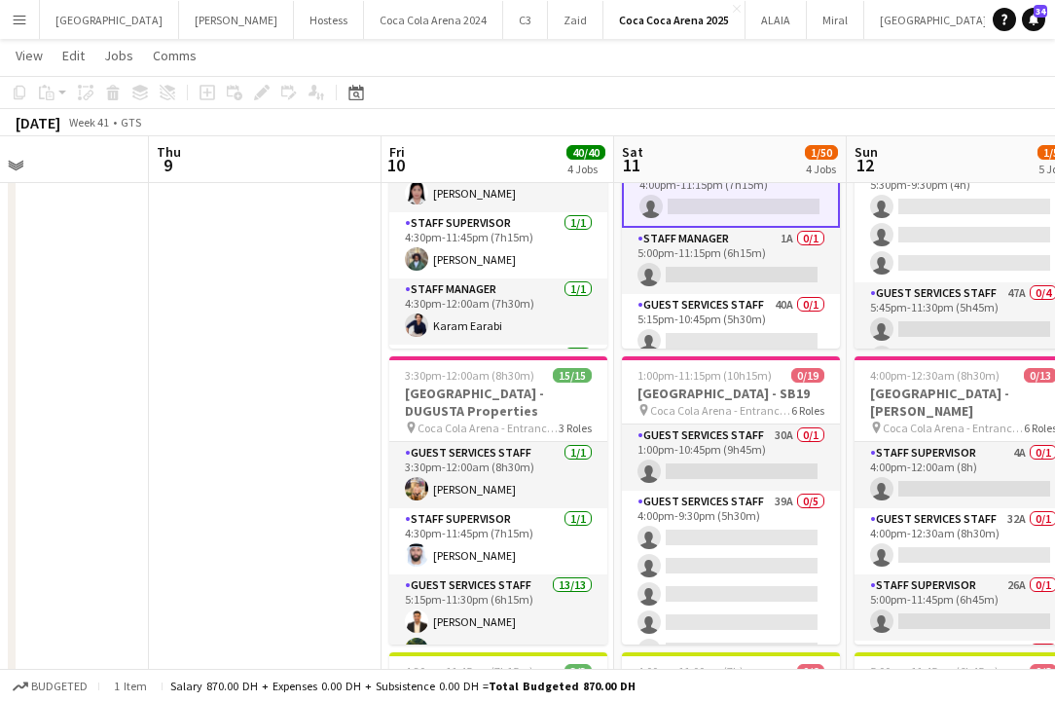
scroll to position [226, 0]
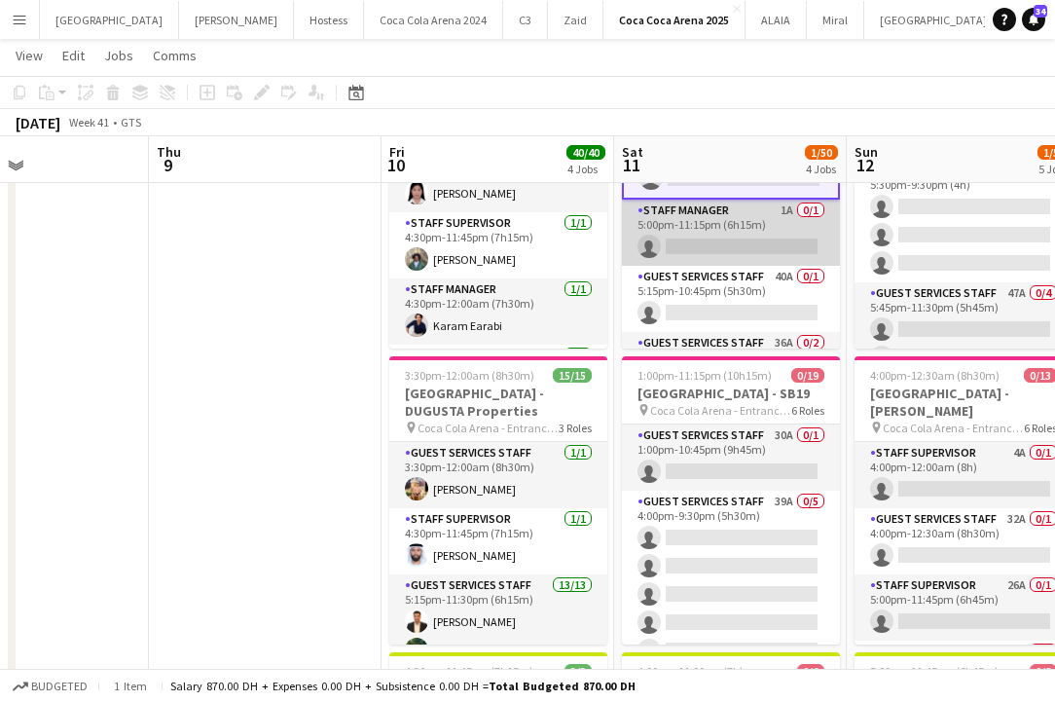
click at [748, 243] on app-card-role "Staff Manager 1A 0/1 5:00pm-11:15pm (6h15m) single-neutral-actions" at bounding box center [731, 232] width 218 height 66
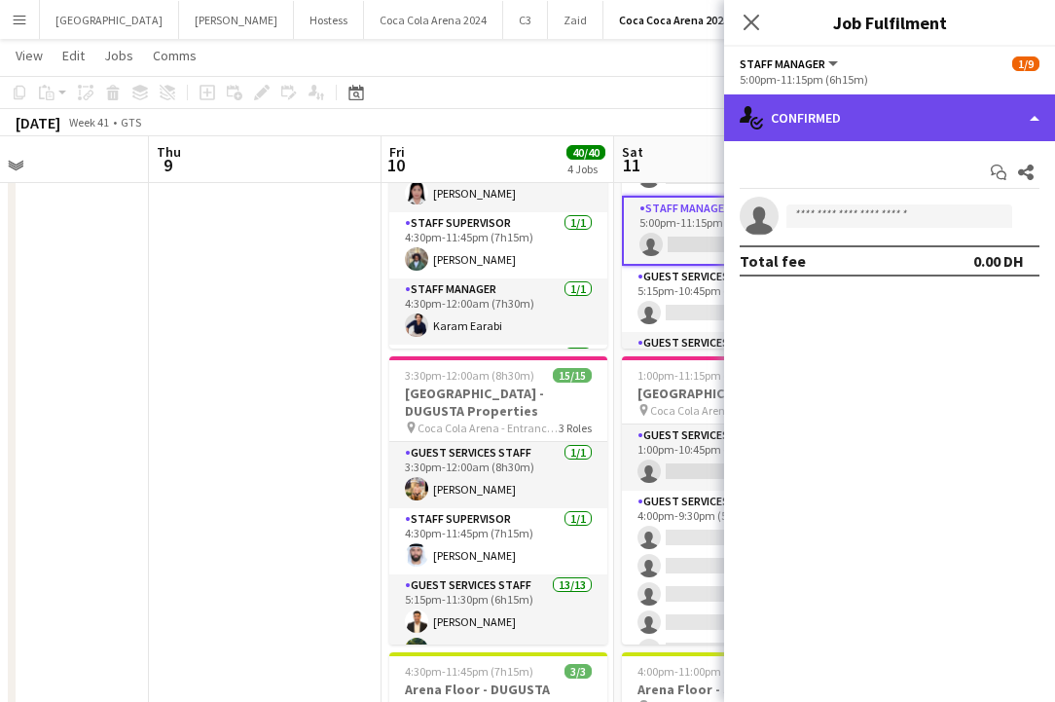
click at [878, 126] on div "single-neutral-actions-check-2 Confirmed" at bounding box center [889, 117] width 331 height 47
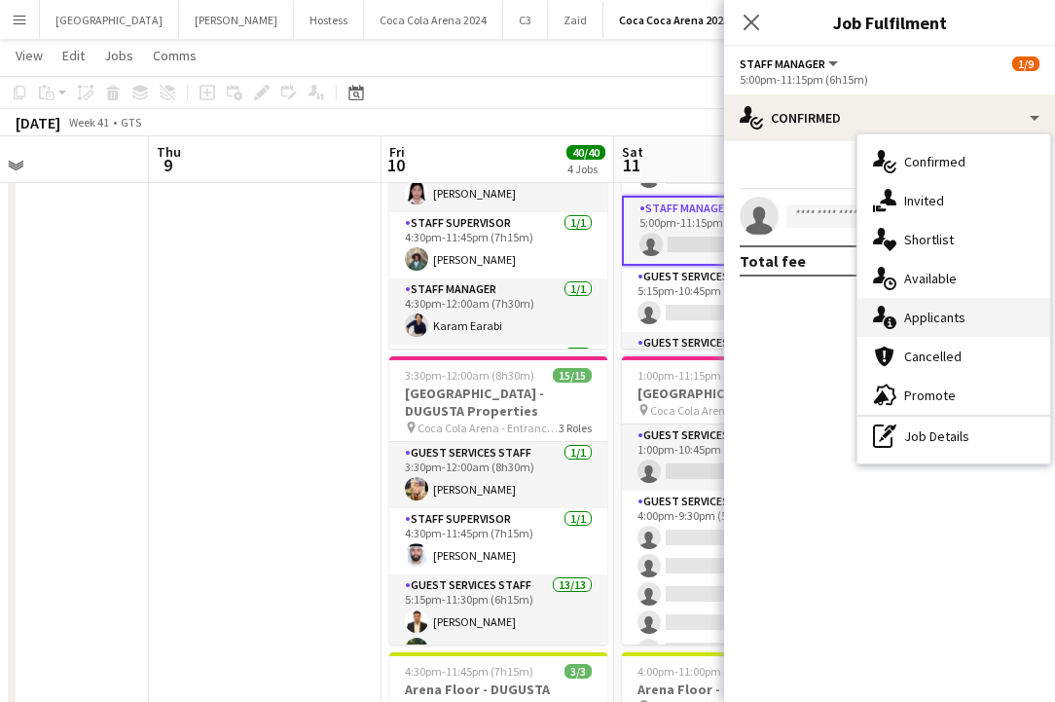
click at [943, 326] on div "single-neutral-actions-information Applicants" at bounding box center [953, 317] width 193 height 39
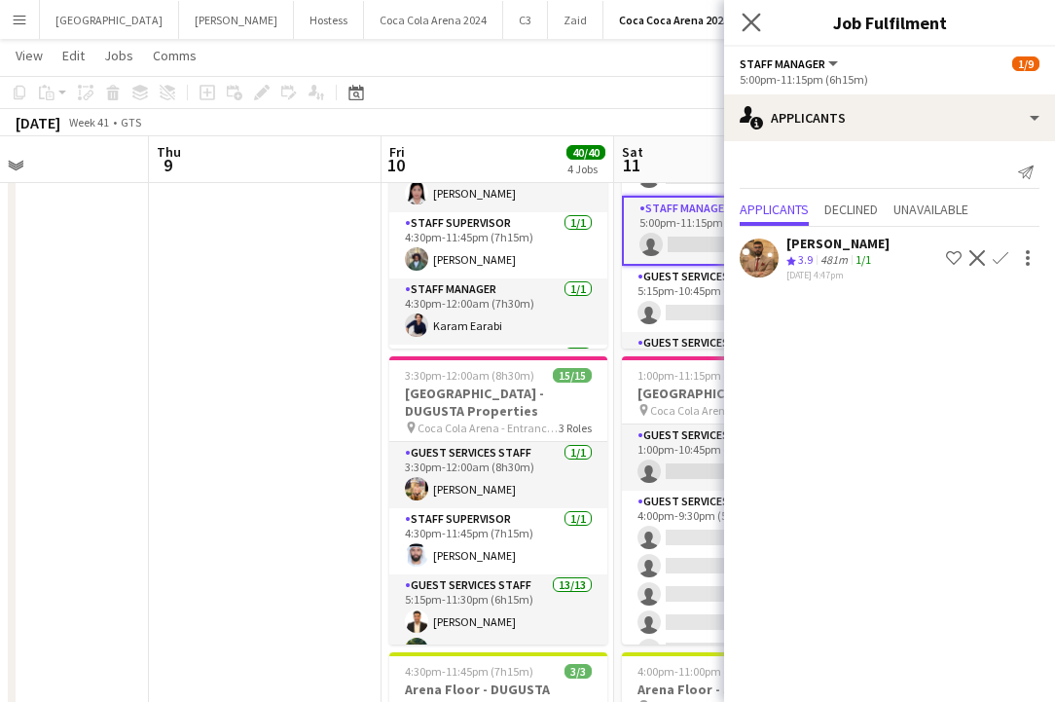
click at [739, 17] on app-icon "Close pop-in" at bounding box center [752, 23] width 28 height 28
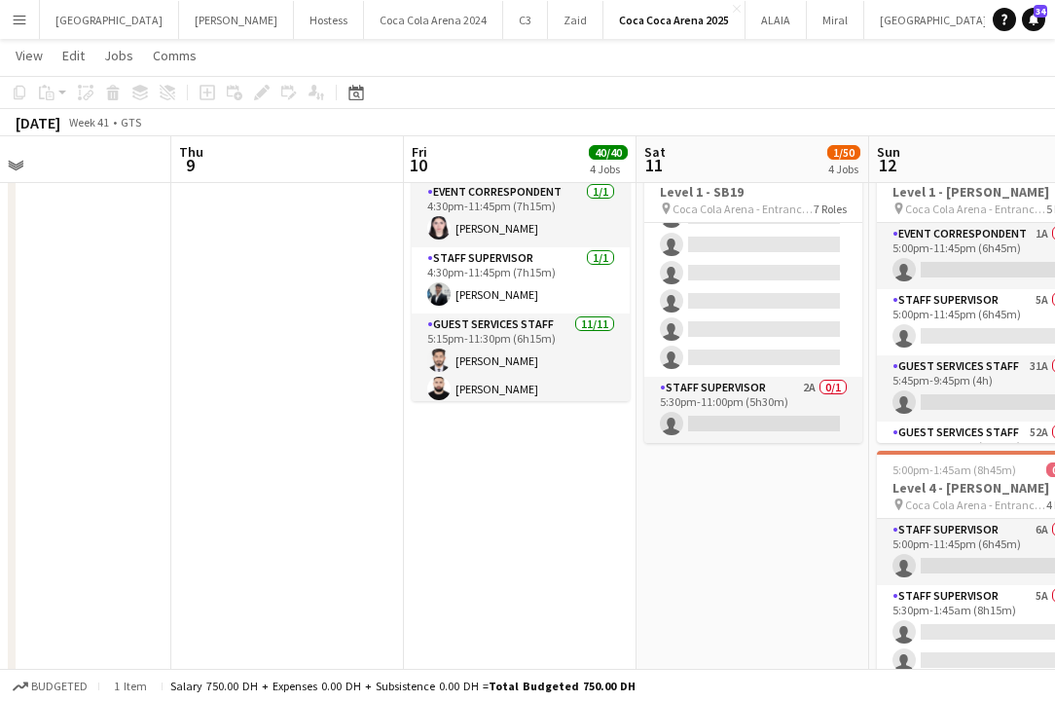
scroll to position [777, 0]
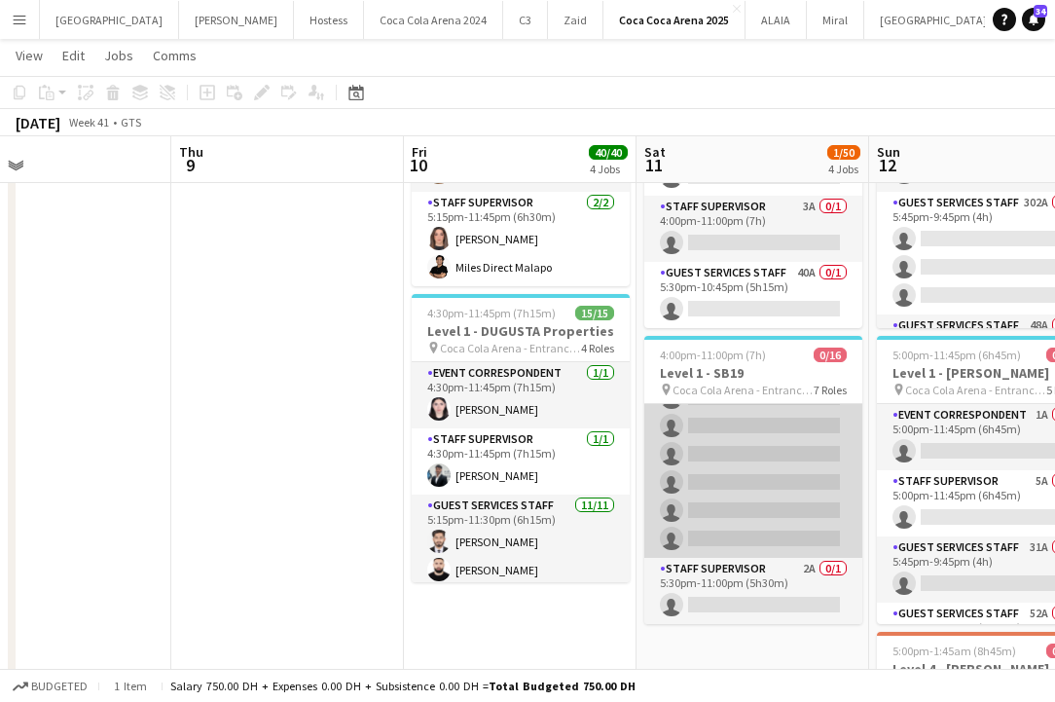
click at [768, 476] on app-card-role "Guest Services Staff 49A 0/7 5:30pm-10:45pm (5h15m) single-neutral-actions sing…" at bounding box center [753, 439] width 218 height 235
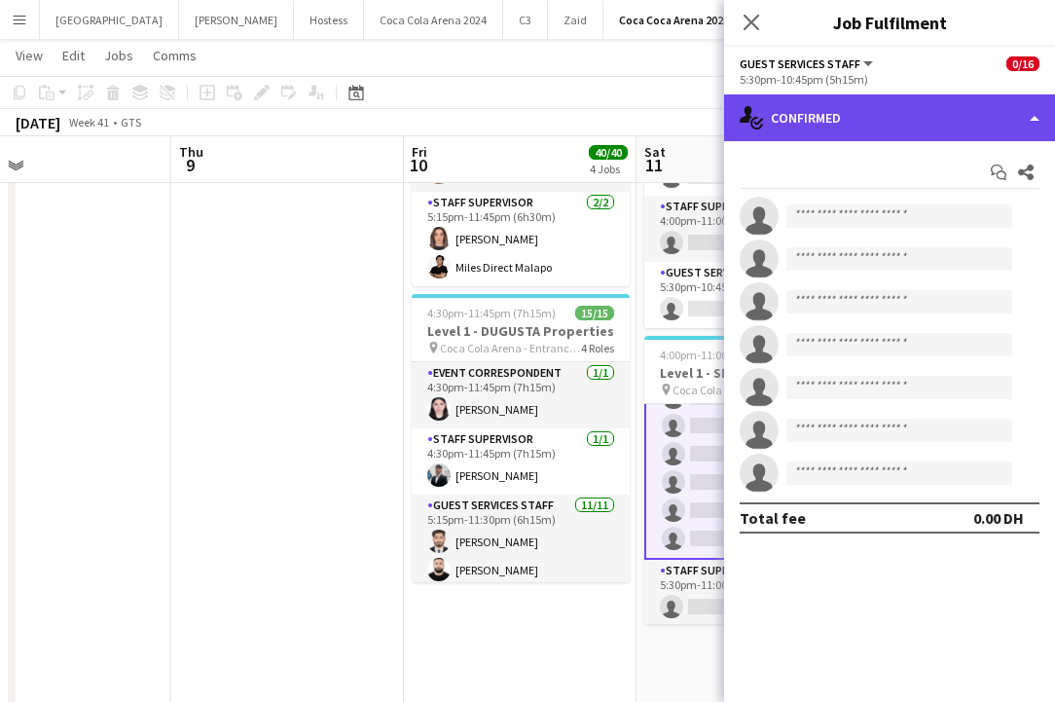
click at [895, 111] on div "single-neutral-actions-check-2 Confirmed" at bounding box center [889, 117] width 331 height 47
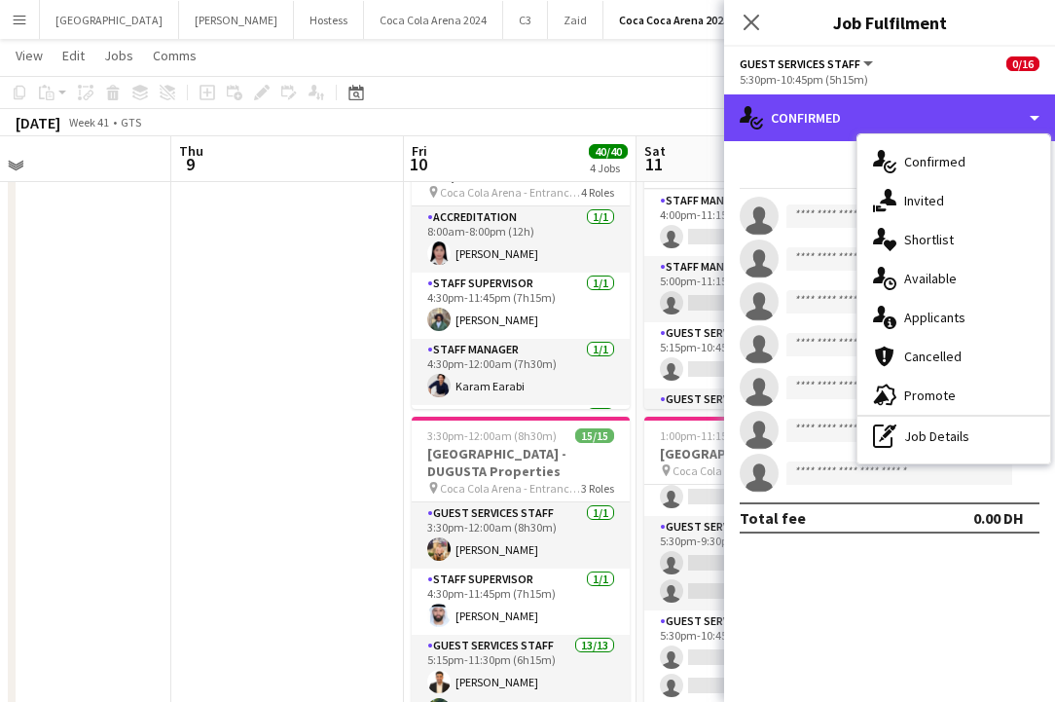
scroll to position [102, 0]
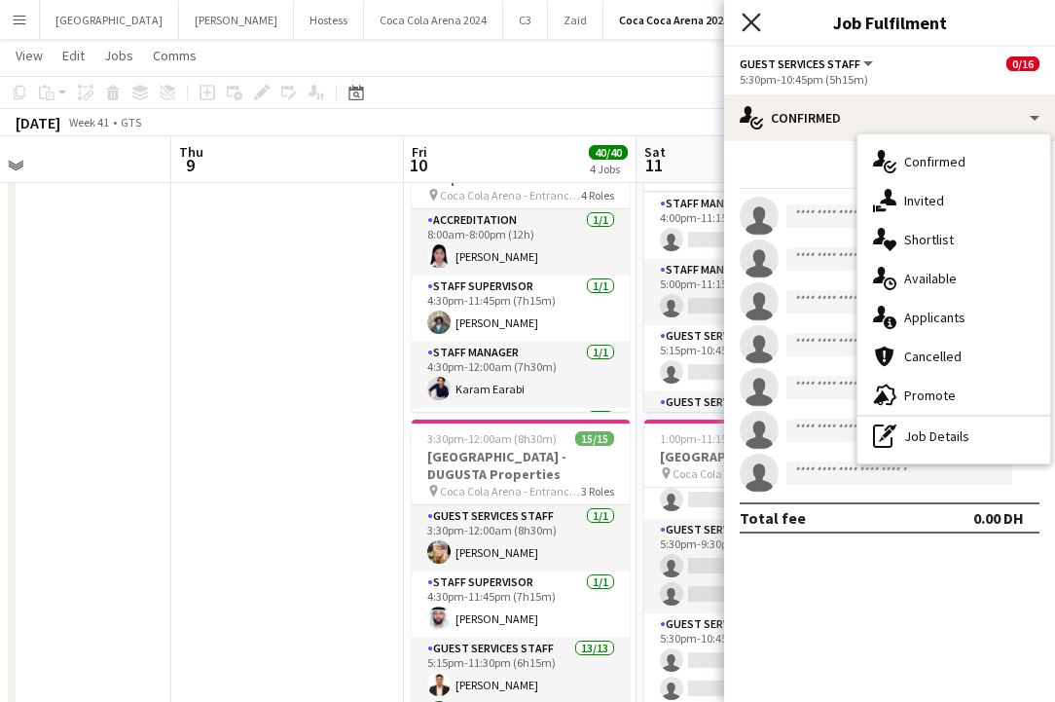
click at [750, 27] on icon "Close pop-in" at bounding box center [750, 22] width 18 height 18
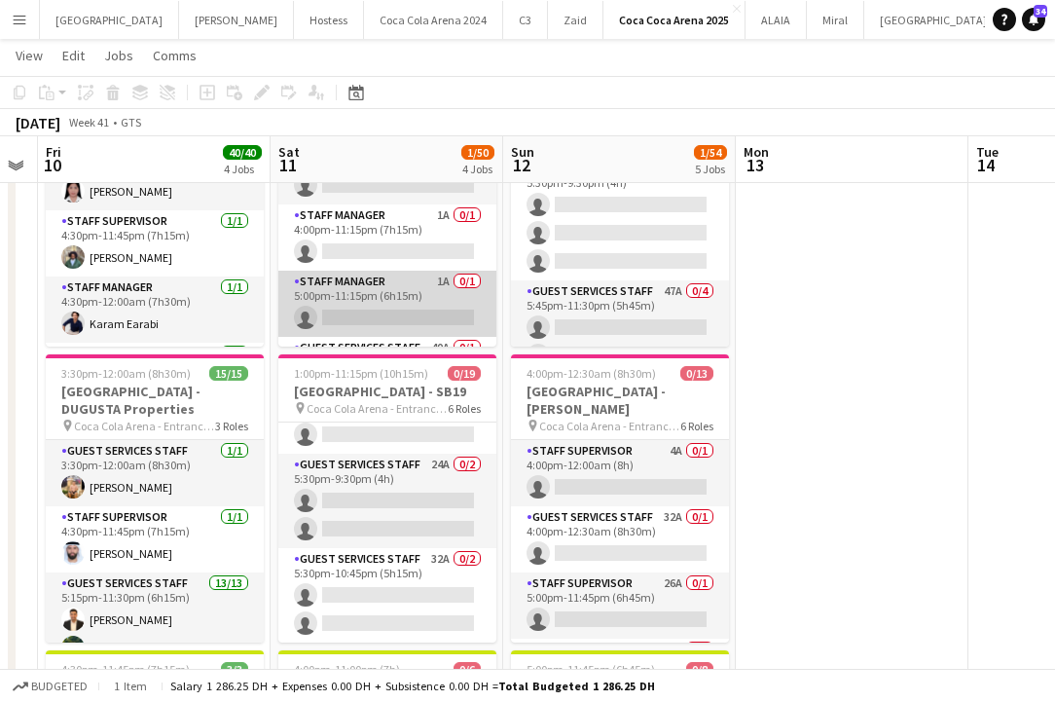
scroll to position [117, 0]
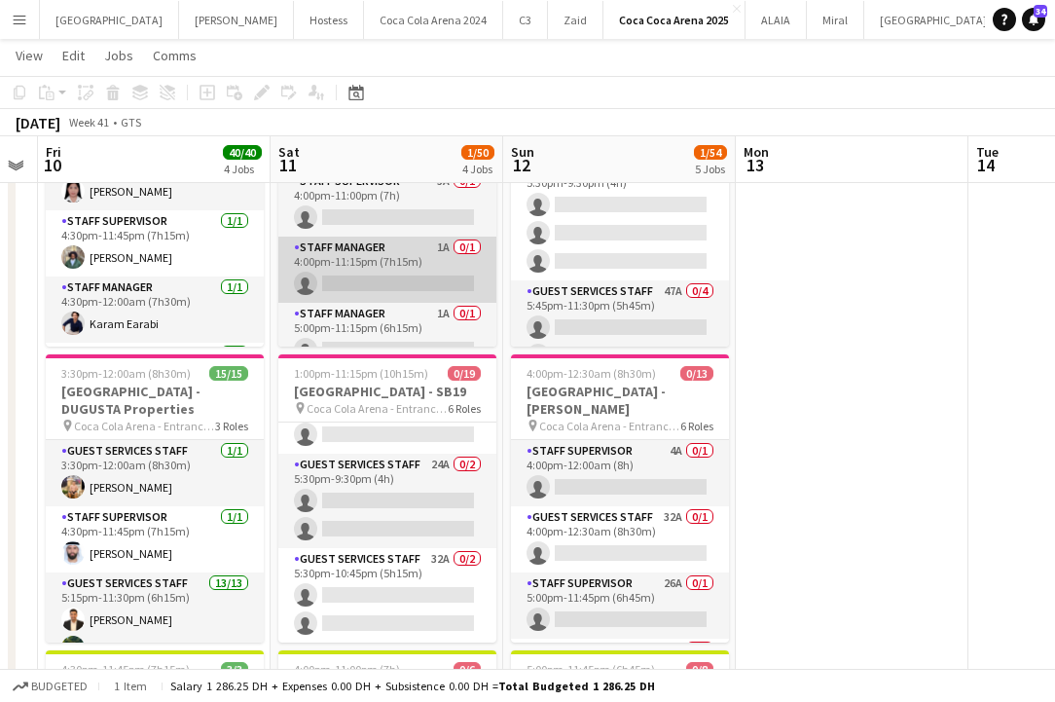
click at [381, 274] on app-card-role "Staff Manager 1A 0/1 4:00pm-11:15pm (7h15m) single-neutral-actions" at bounding box center [387, 269] width 218 height 66
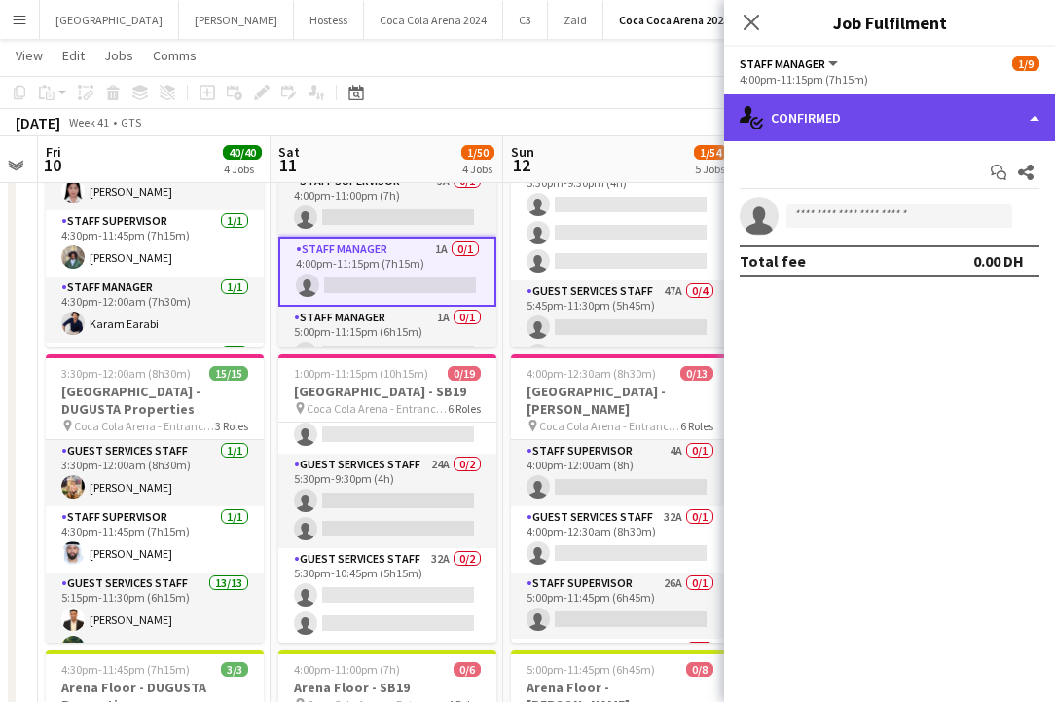
click at [899, 124] on div "single-neutral-actions-check-2 Confirmed" at bounding box center [889, 117] width 331 height 47
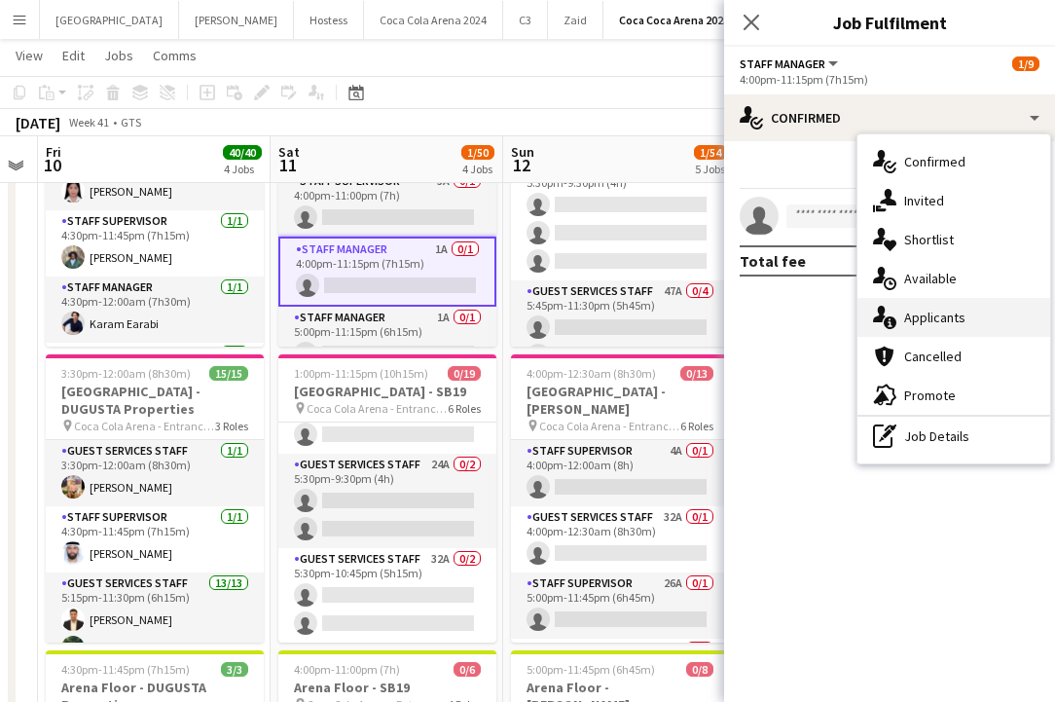
click at [957, 320] on span "Applicants" at bounding box center [934, 317] width 61 height 18
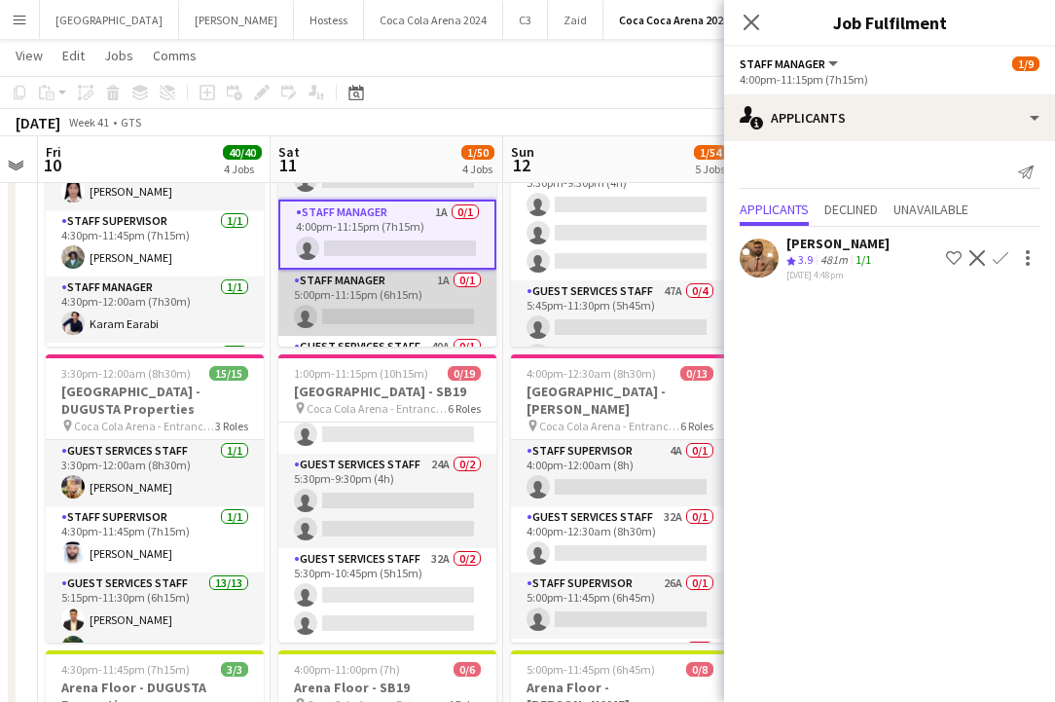
scroll to position [163, 0]
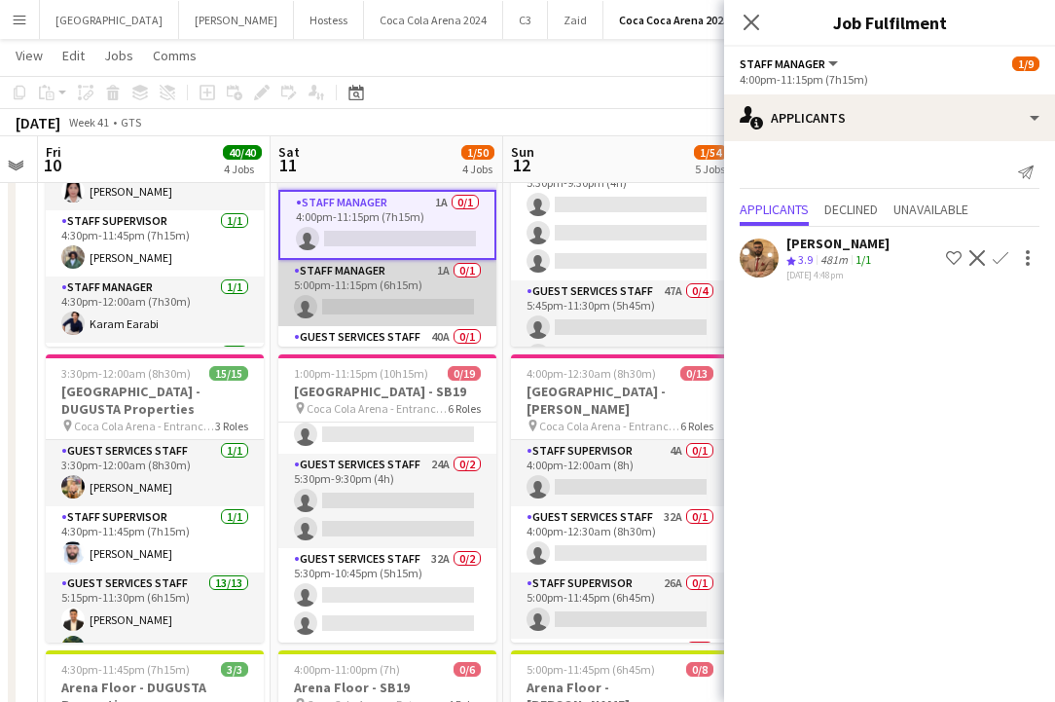
click at [356, 300] on app-card-role "Staff Manager 1A 0/1 5:00pm-11:15pm (6h15m) single-neutral-actions" at bounding box center [387, 293] width 218 height 66
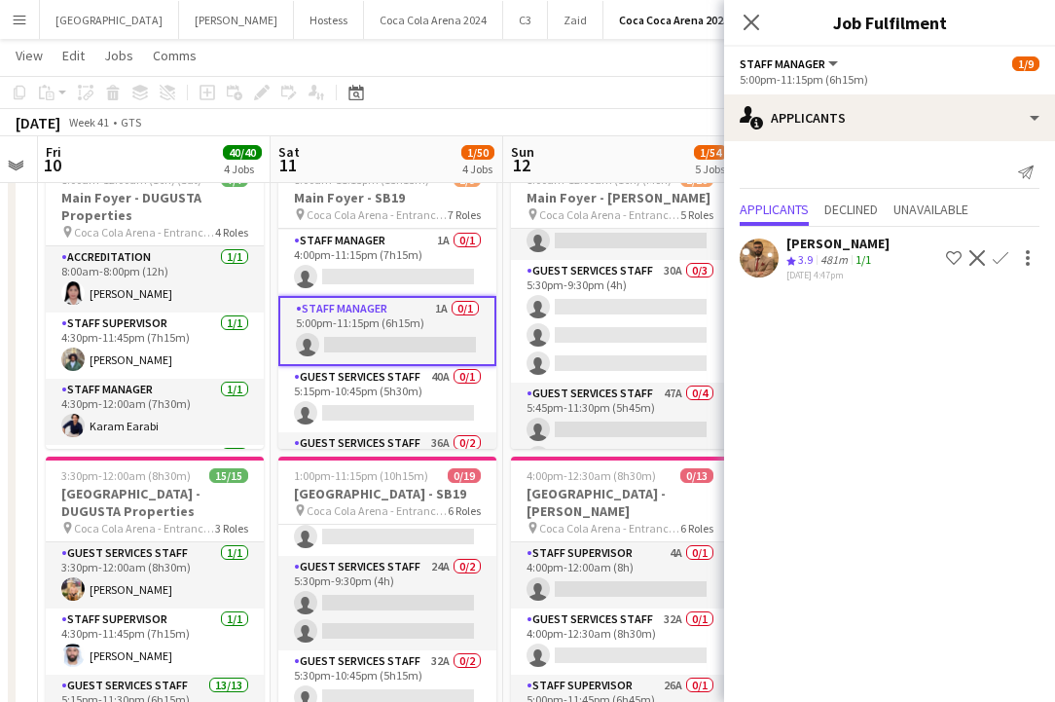
scroll to position [217, 0]
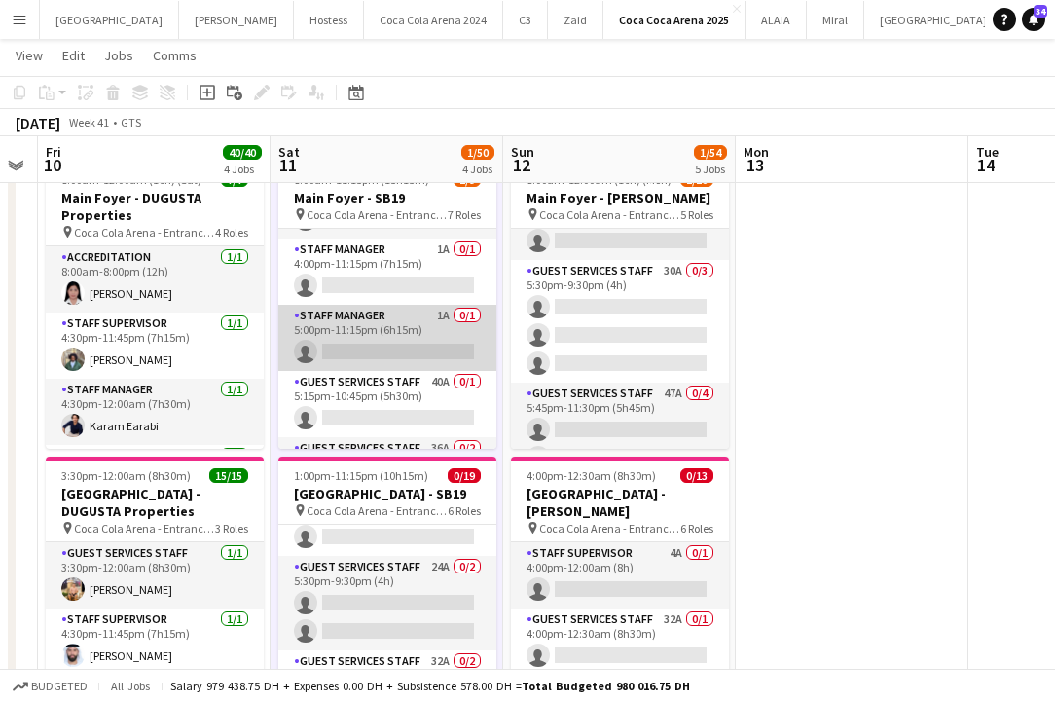
click at [370, 340] on app-card-role "Staff Manager 1A 0/1 5:00pm-11:15pm (6h15m) single-neutral-actions" at bounding box center [387, 338] width 218 height 66
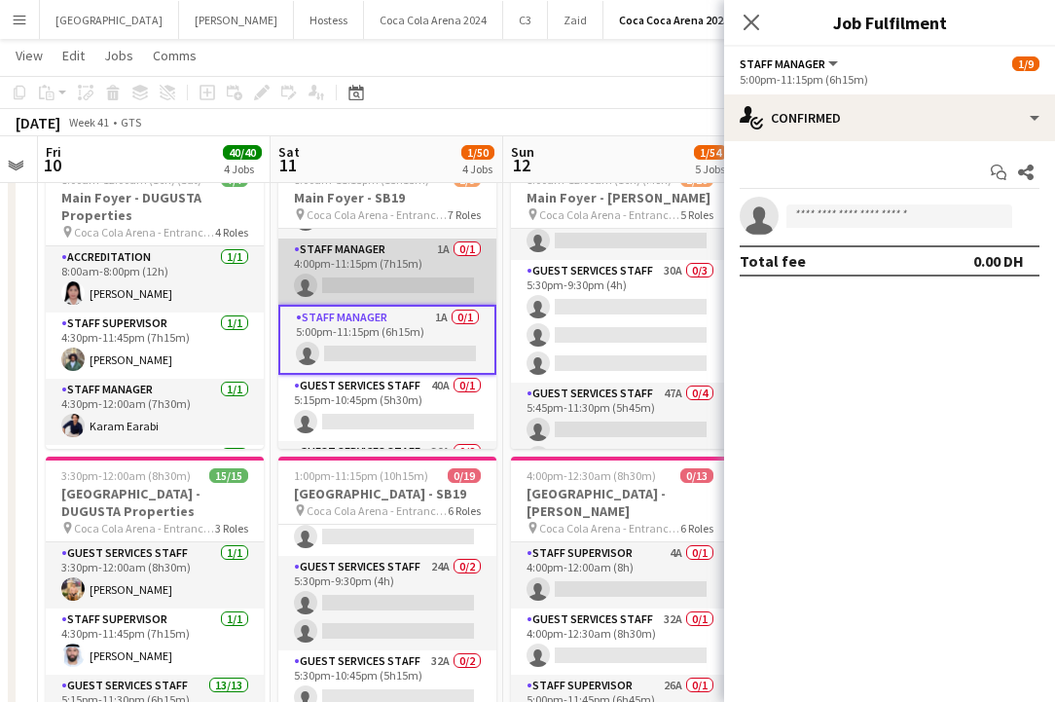
click at [389, 262] on app-card-role "Staff Manager 1A 0/1 4:00pm-11:15pm (7h15m) single-neutral-actions" at bounding box center [387, 271] width 218 height 66
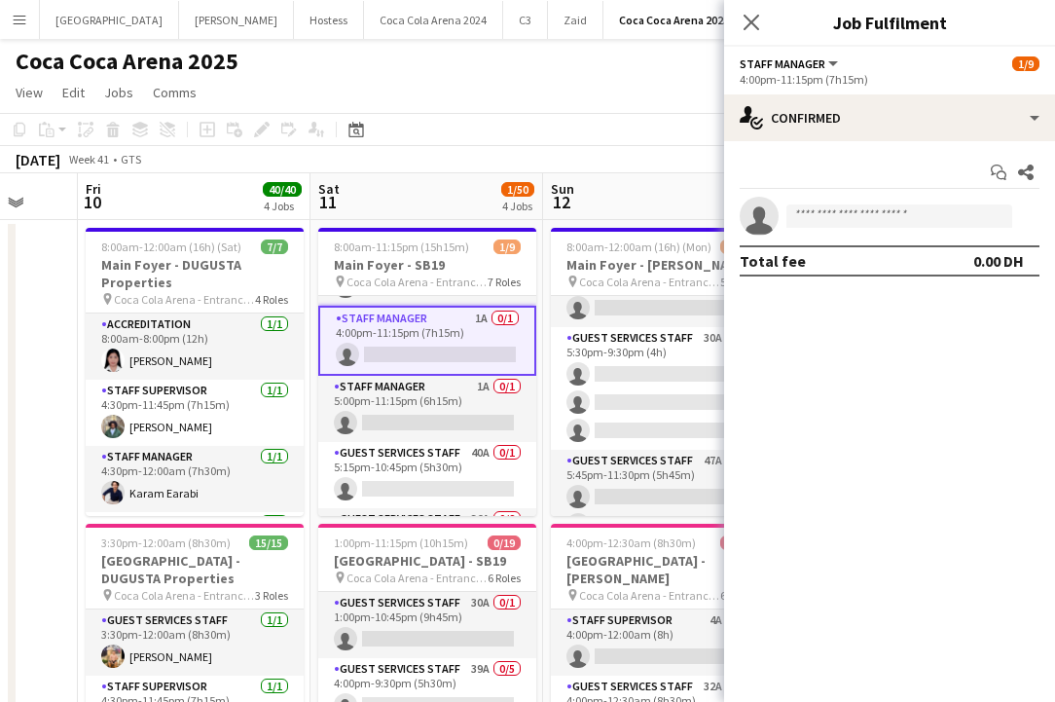
click at [450, 354] on app-card-role "Staff Manager 1A 0/1 4:00pm-11:15pm (7h15m) single-neutral-actions" at bounding box center [427, 341] width 218 height 70
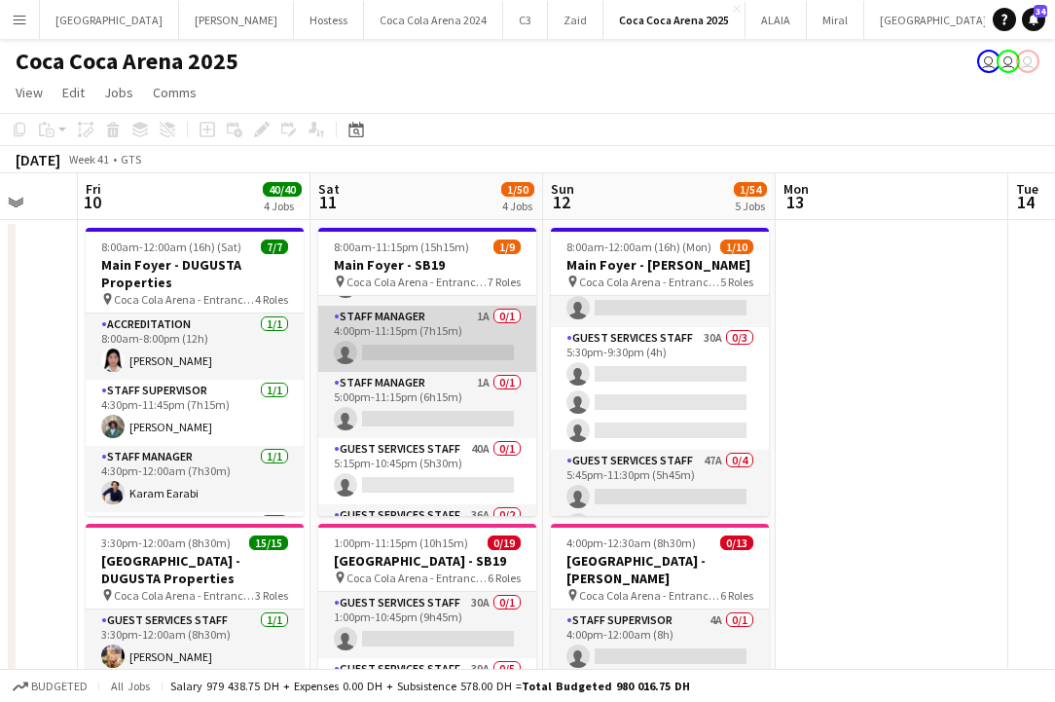
click at [450, 354] on app-card-role "Staff Manager 1A 0/1 4:00pm-11:15pm (7h15m) single-neutral-actions" at bounding box center [427, 339] width 218 height 66
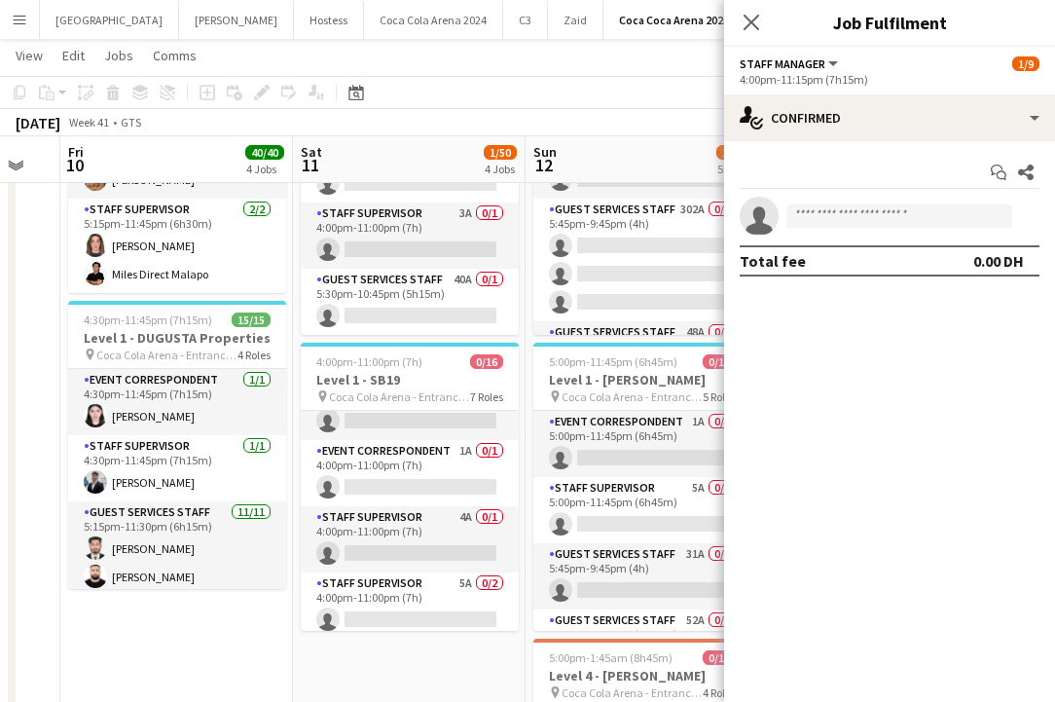
scroll to position [94, 0]
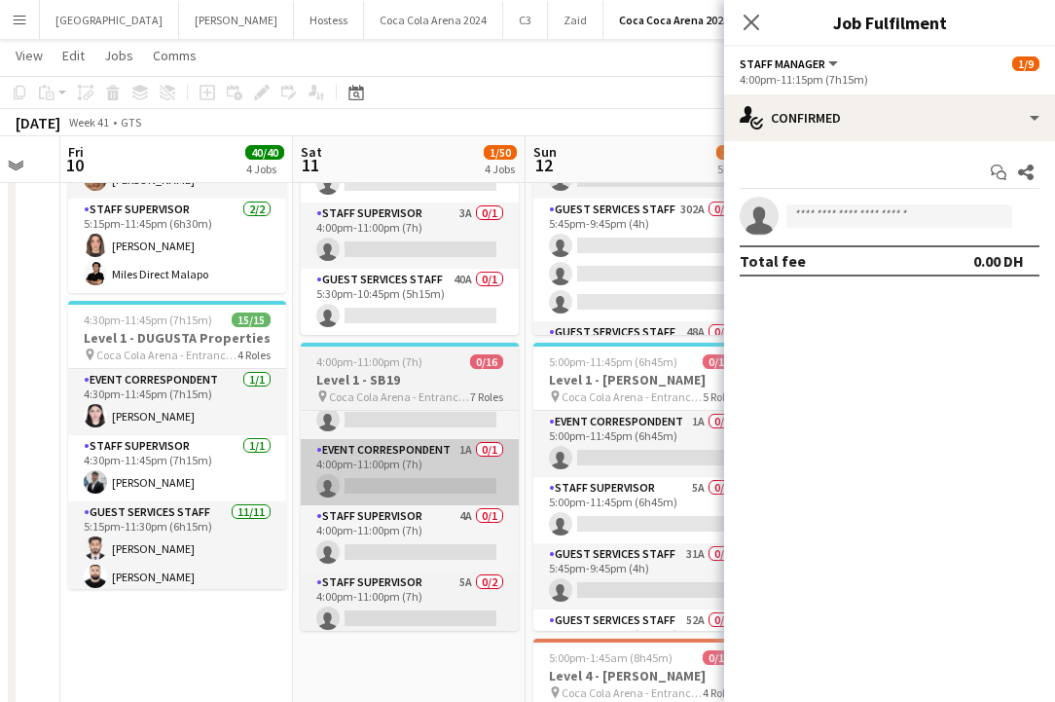
click at [431, 488] on app-card-role "Event Correspondent 1A 0/1 4:00pm-11:00pm (7h) single-neutral-actions" at bounding box center [410, 472] width 218 height 66
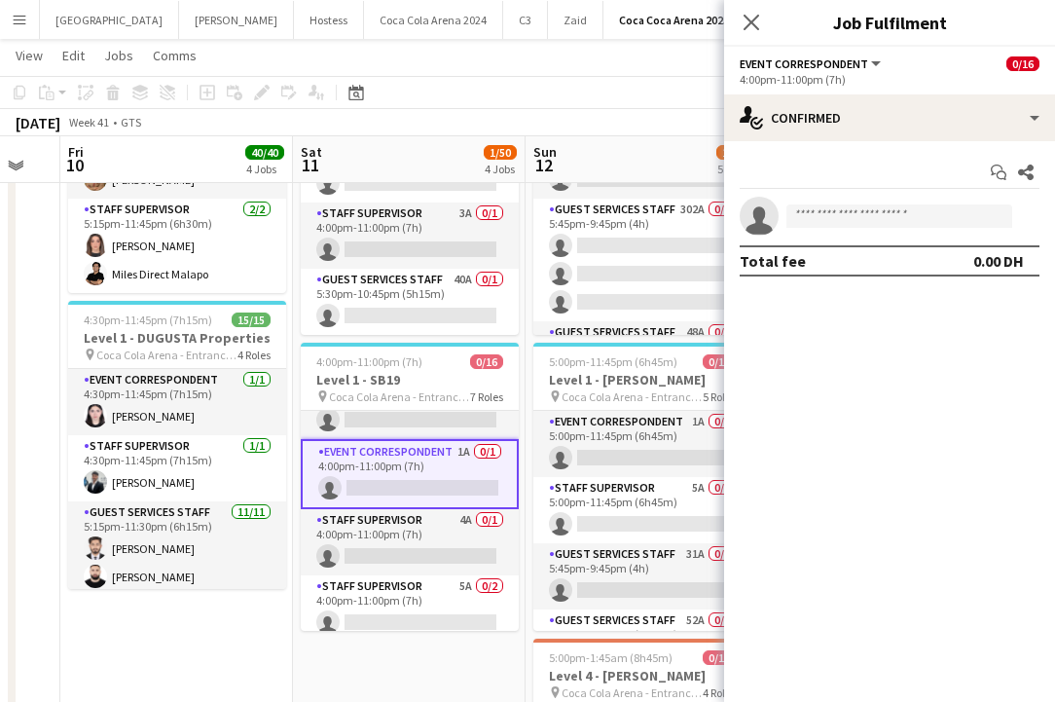
scroll to position [300, 0]
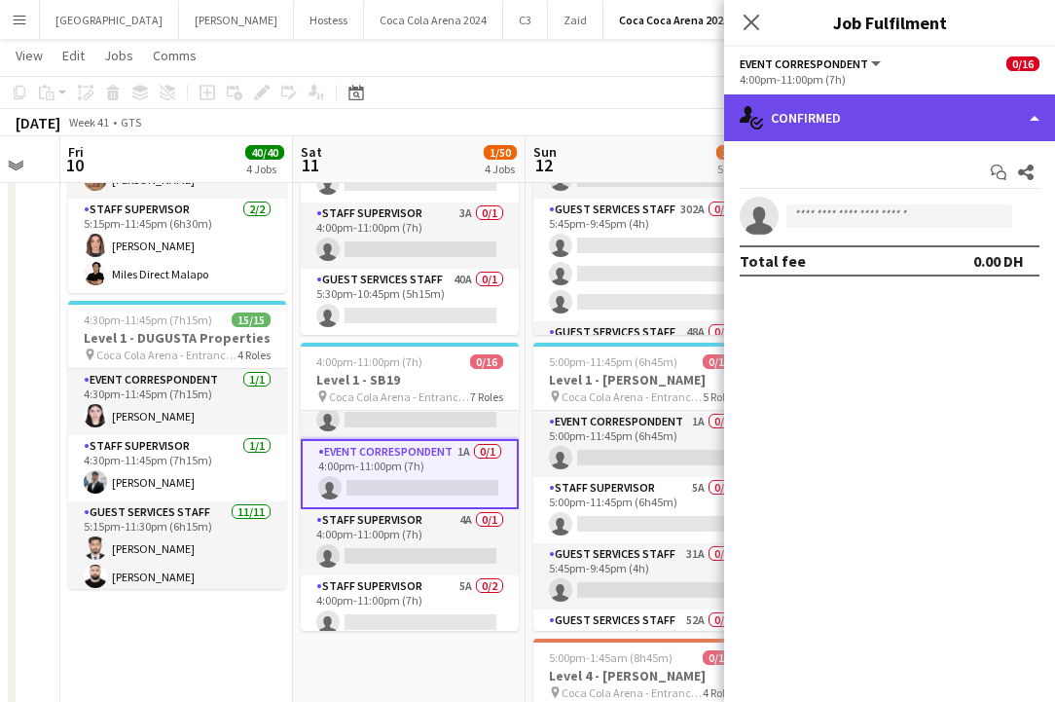
click at [896, 100] on div "single-neutral-actions-check-2 Confirmed" at bounding box center [889, 117] width 331 height 47
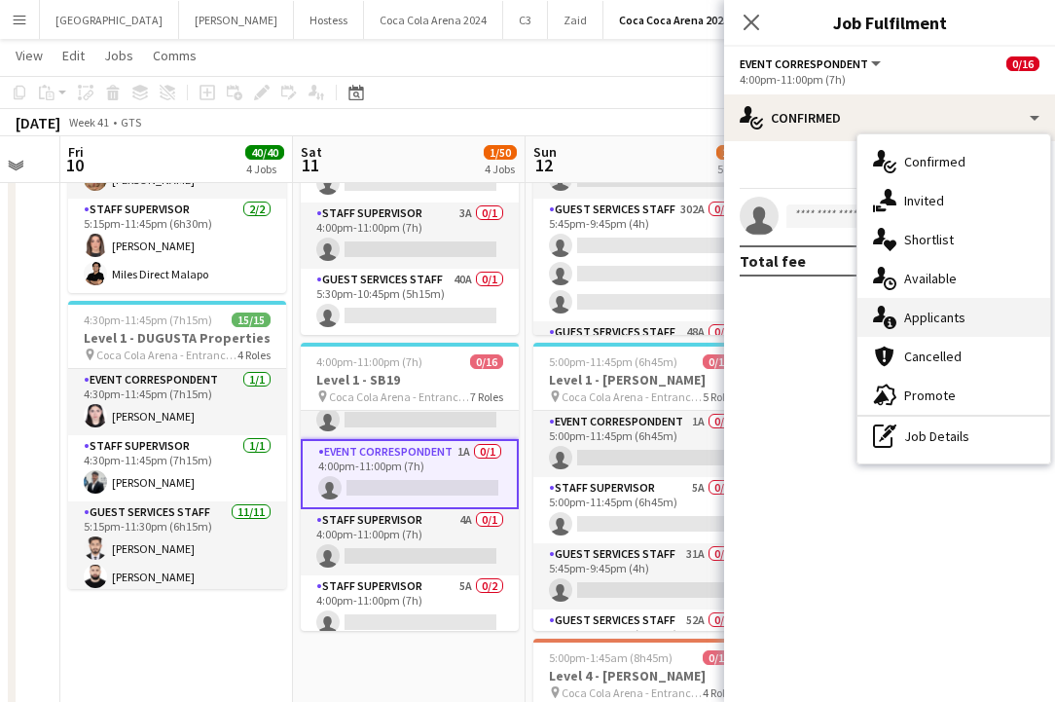
click at [935, 320] on span "Applicants" at bounding box center [934, 317] width 61 height 18
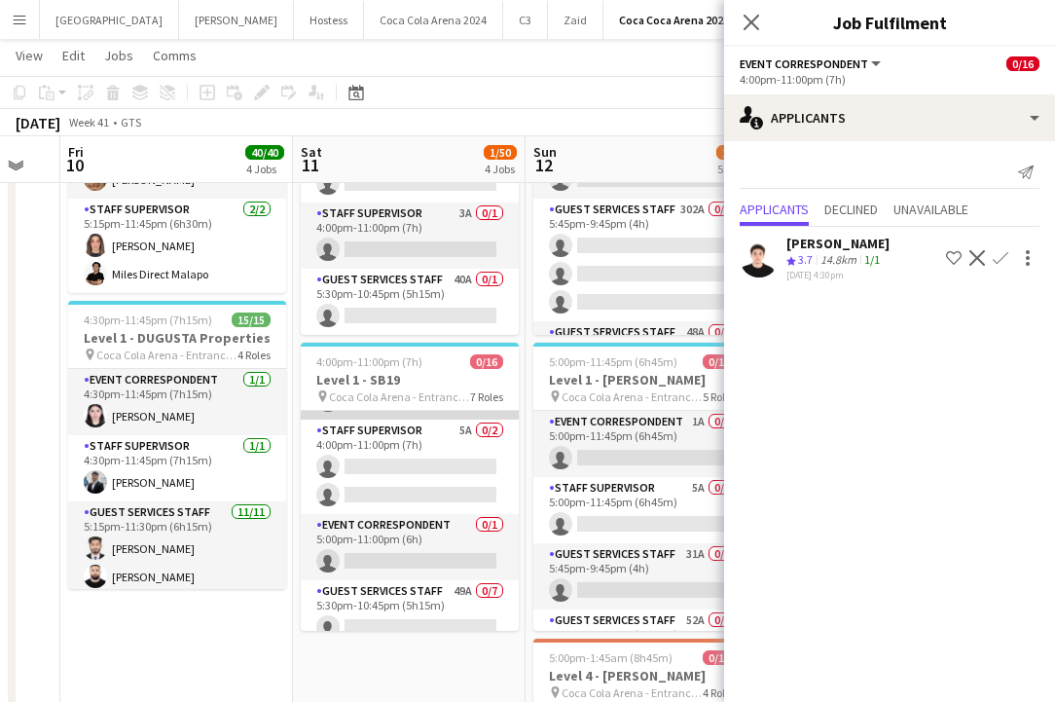
scroll to position [277, 0]
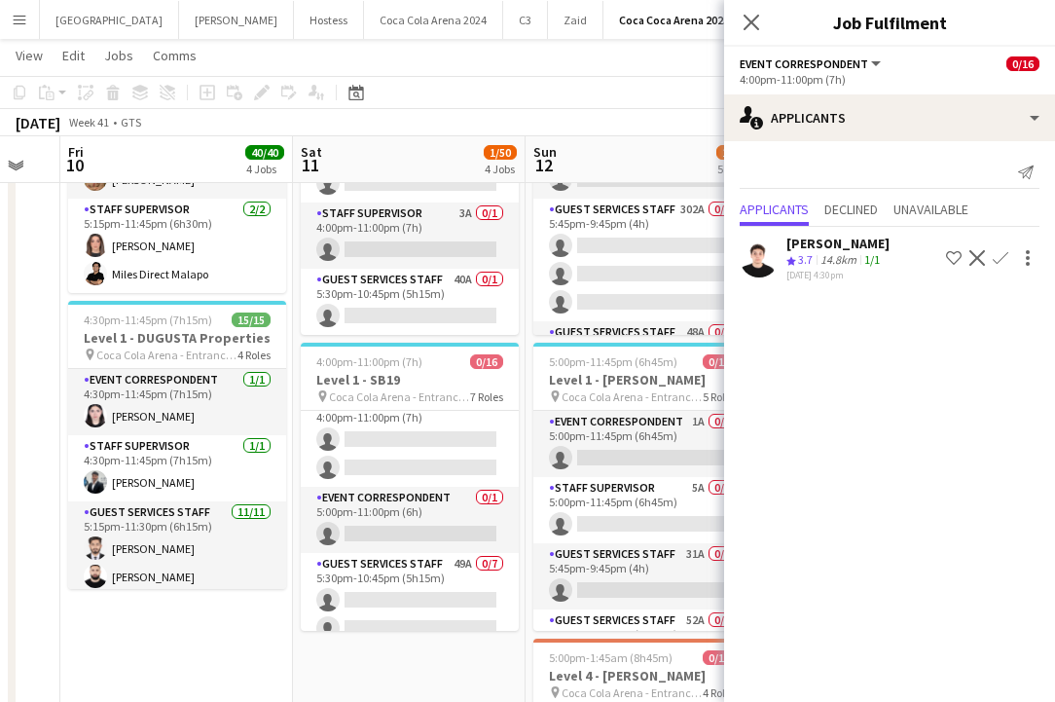
click at [998, 262] on app-icon "Confirm" at bounding box center [1000, 258] width 16 height 16
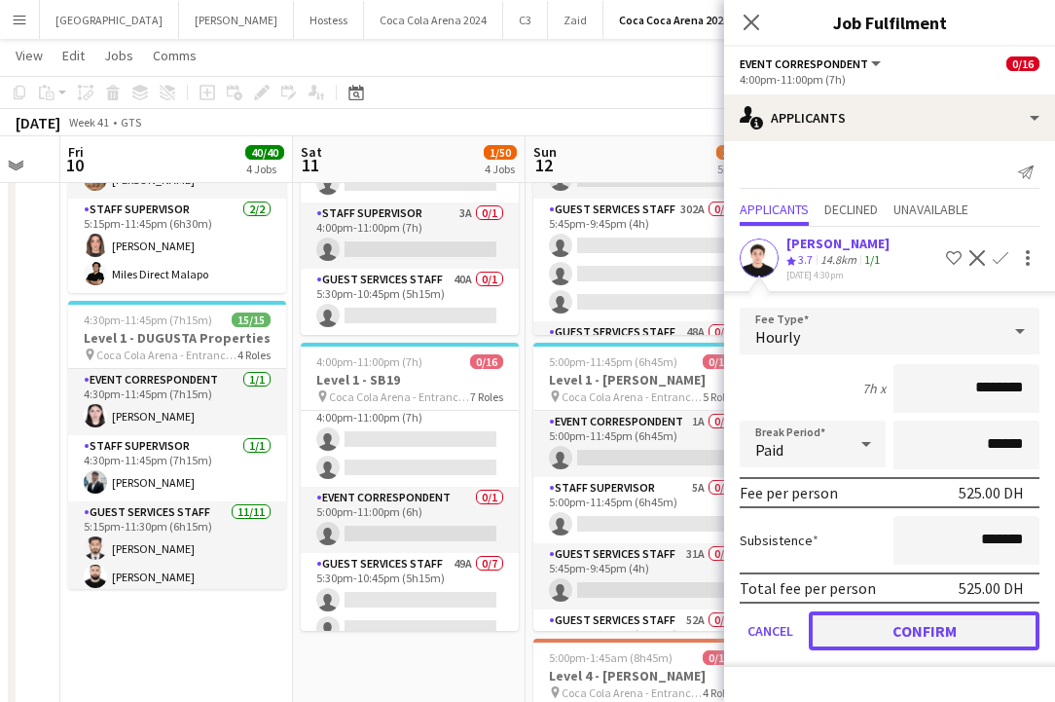
click at [939, 625] on button "Confirm" at bounding box center [924, 630] width 231 height 39
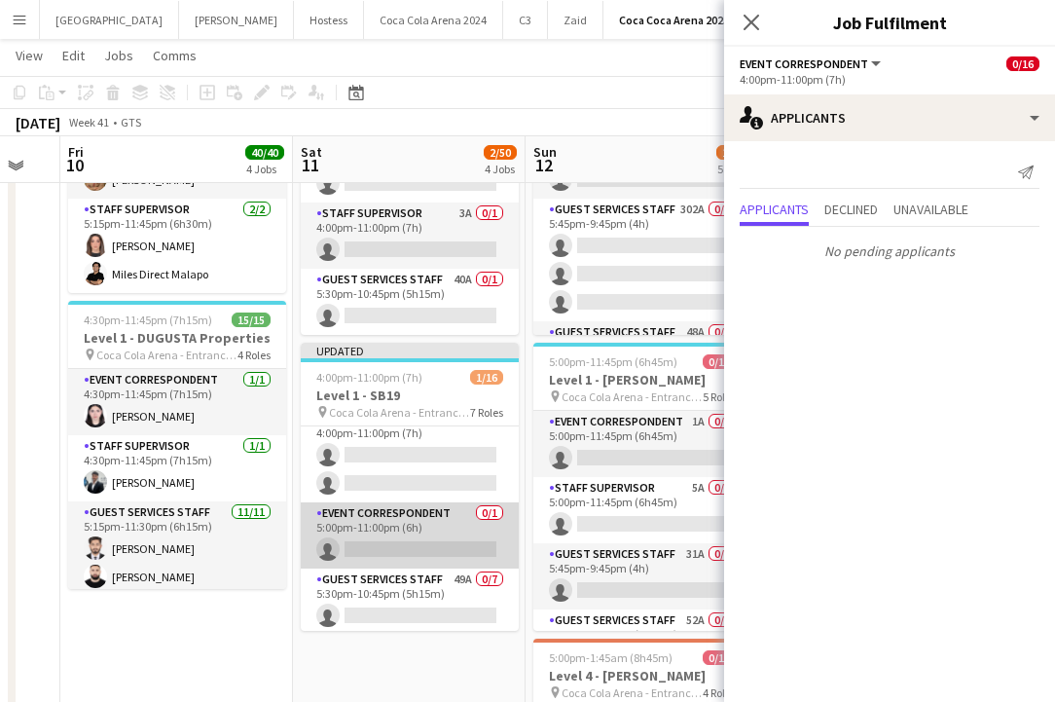
click at [430, 529] on app-card-role "Event Correspondent 0/1 5:00pm-11:00pm (6h) single-neutral-actions" at bounding box center [410, 535] width 218 height 66
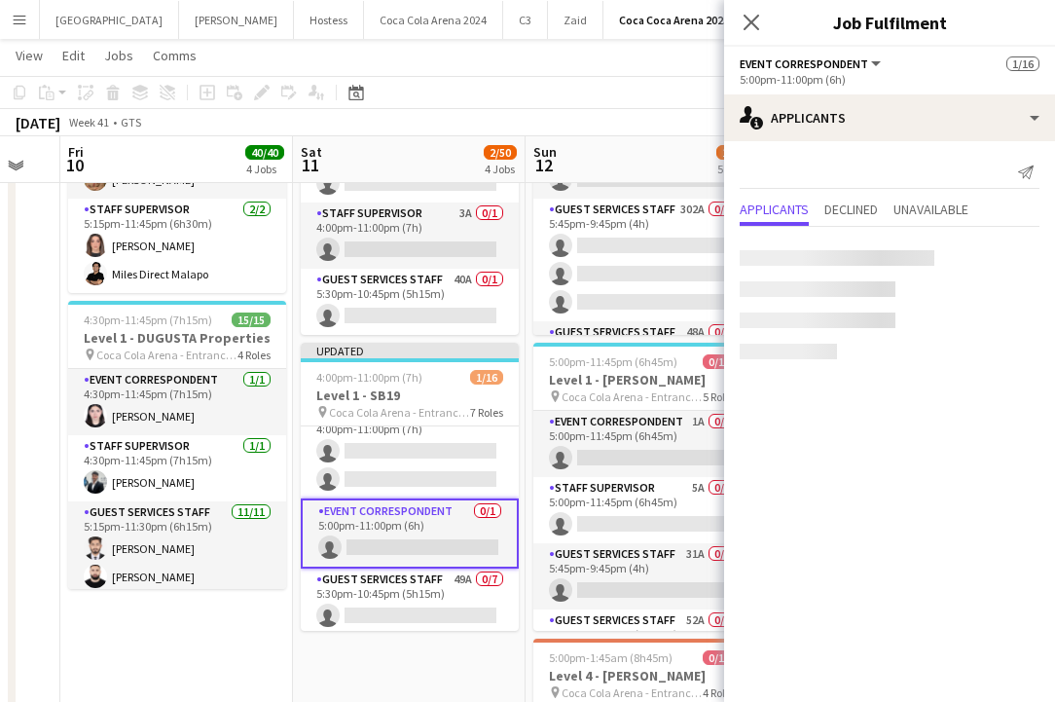
scroll to position [273, 0]
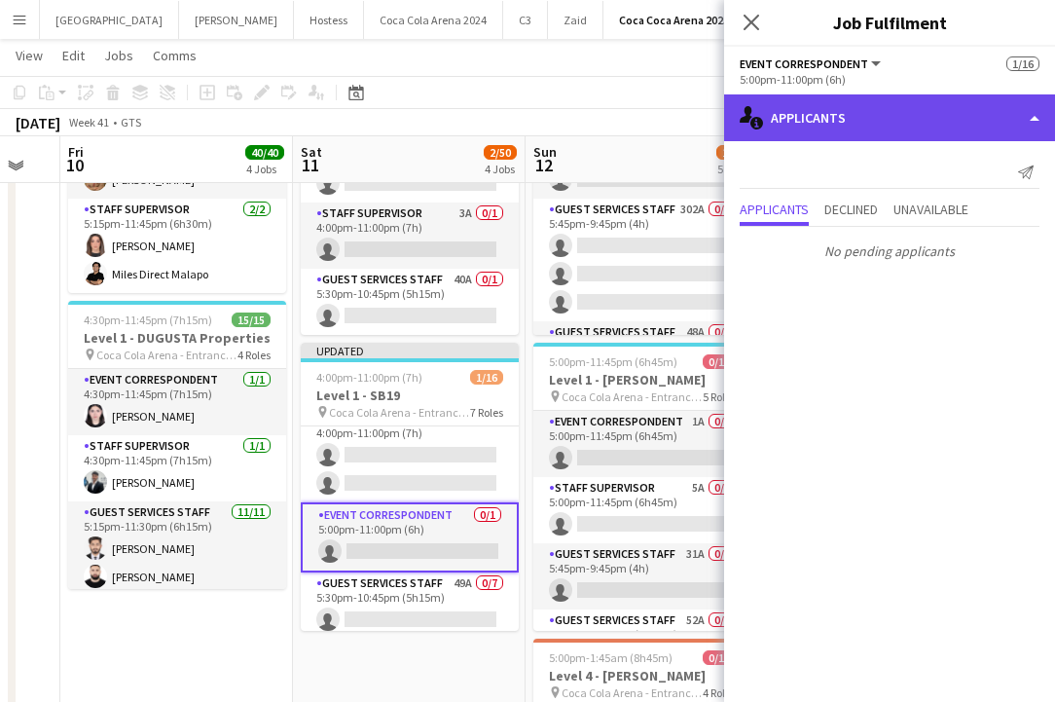
click at [837, 114] on div "single-neutral-actions-information Applicants" at bounding box center [889, 117] width 331 height 47
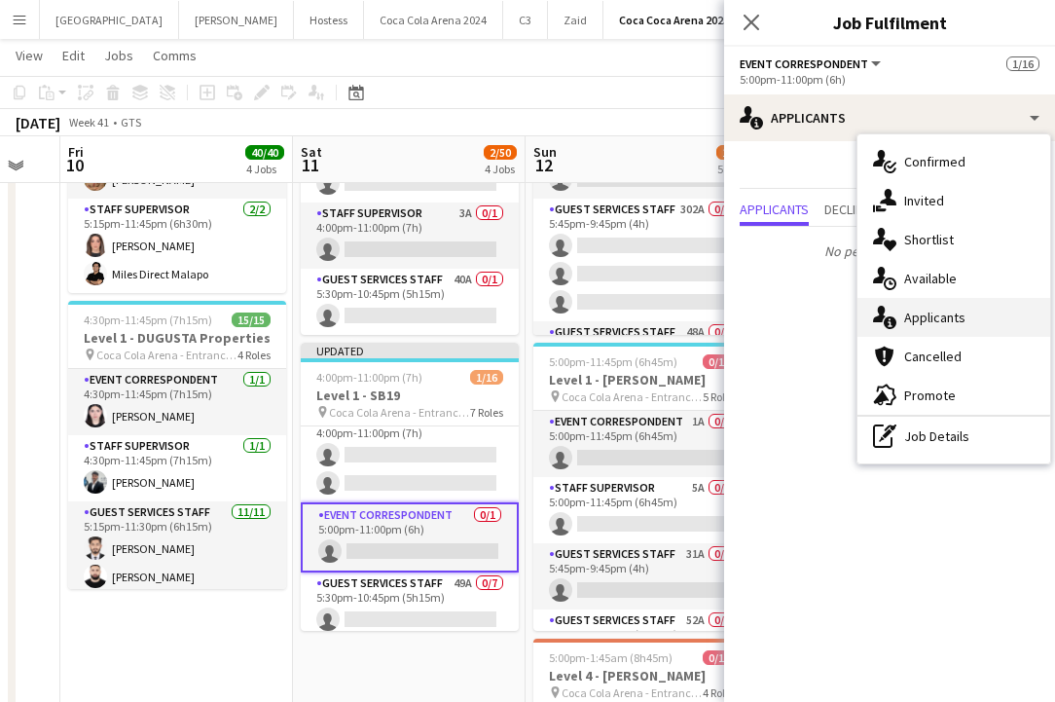
click at [942, 327] on div "single-neutral-actions-information Applicants" at bounding box center [953, 317] width 193 height 39
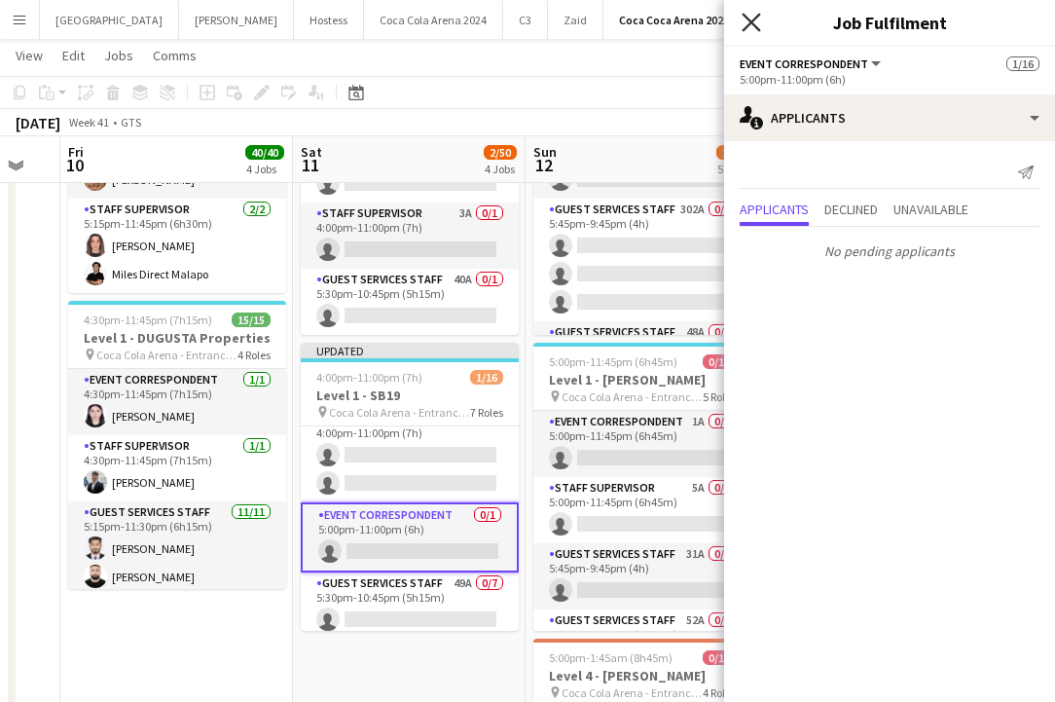
click at [753, 28] on icon "Close pop-in" at bounding box center [750, 22] width 18 height 18
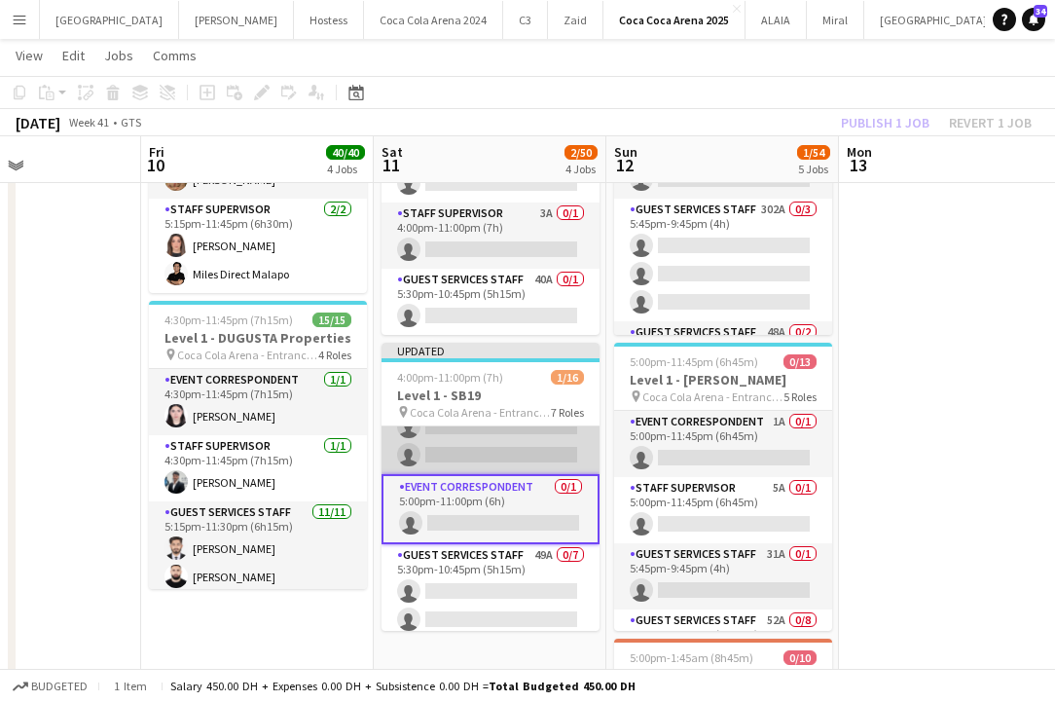
scroll to position [297, 0]
